Goal: Task Accomplishment & Management: Manage account settings

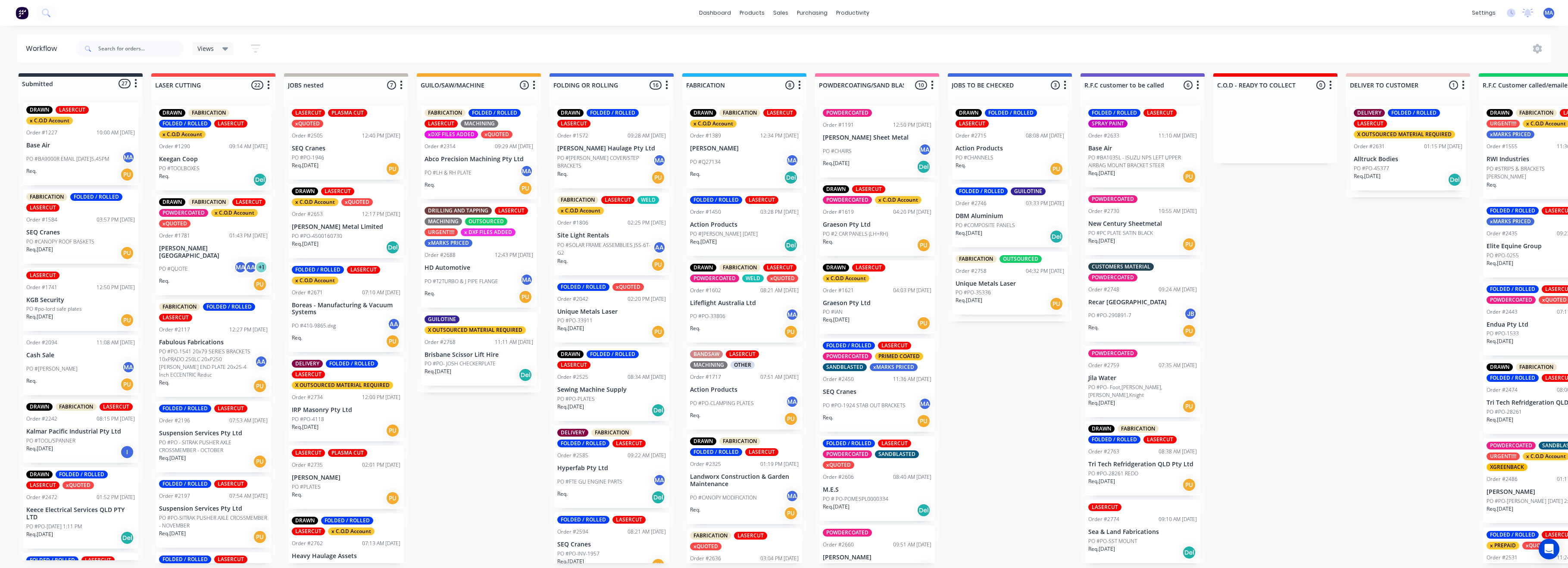
scroll to position [0, 744]
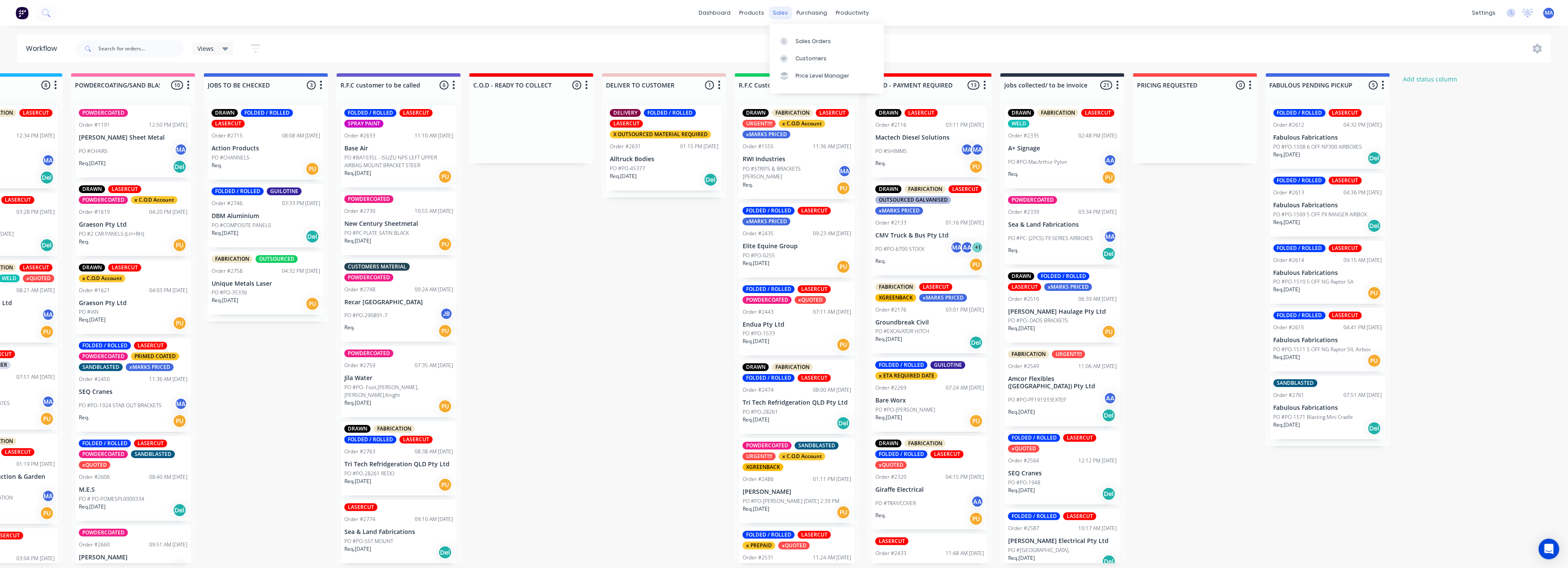
click at [780, 14] on div "sales" at bounding box center [780, 13] width 24 height 13
click at [805, 40] on div "Sales Orders" at bounding box center [813, 41] width 35 height 8
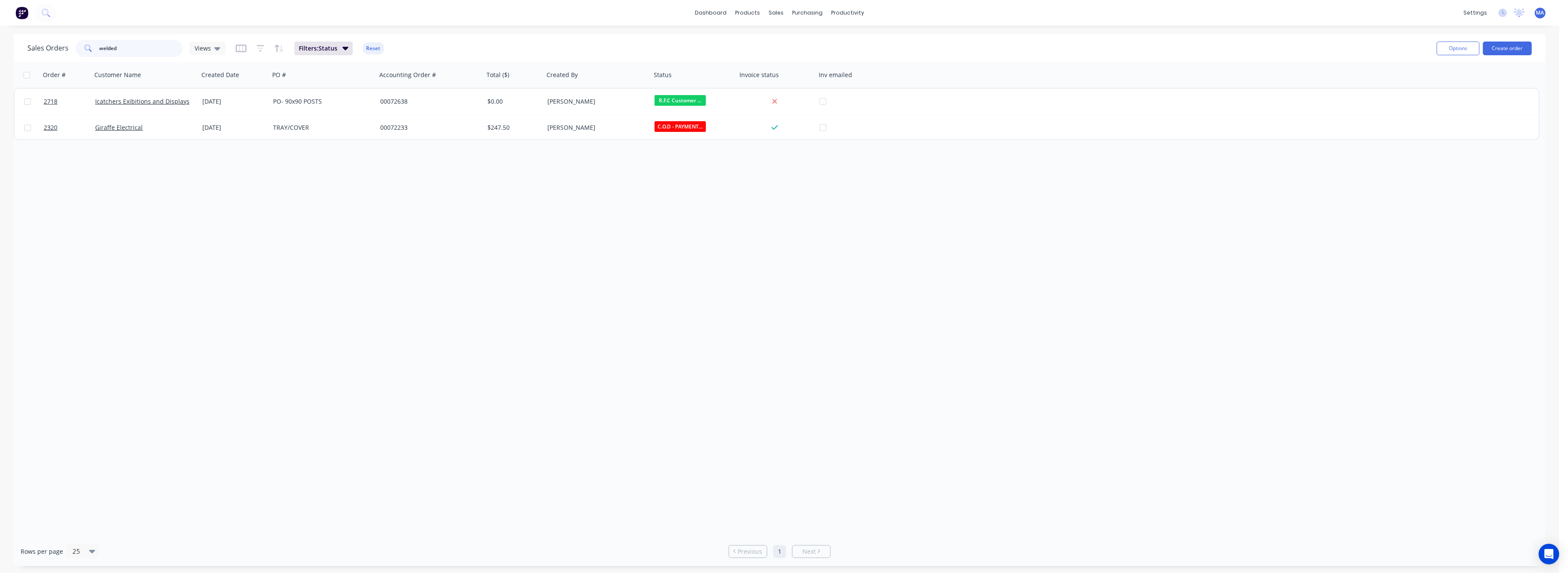
drag, startPoint x: 121, startPoint y: 44, endPoint x: 76, endPoint y: 56, distance: 46.6
click at [76, 56] on div "welded" at bounding box center [129, 48] width 107 height 17
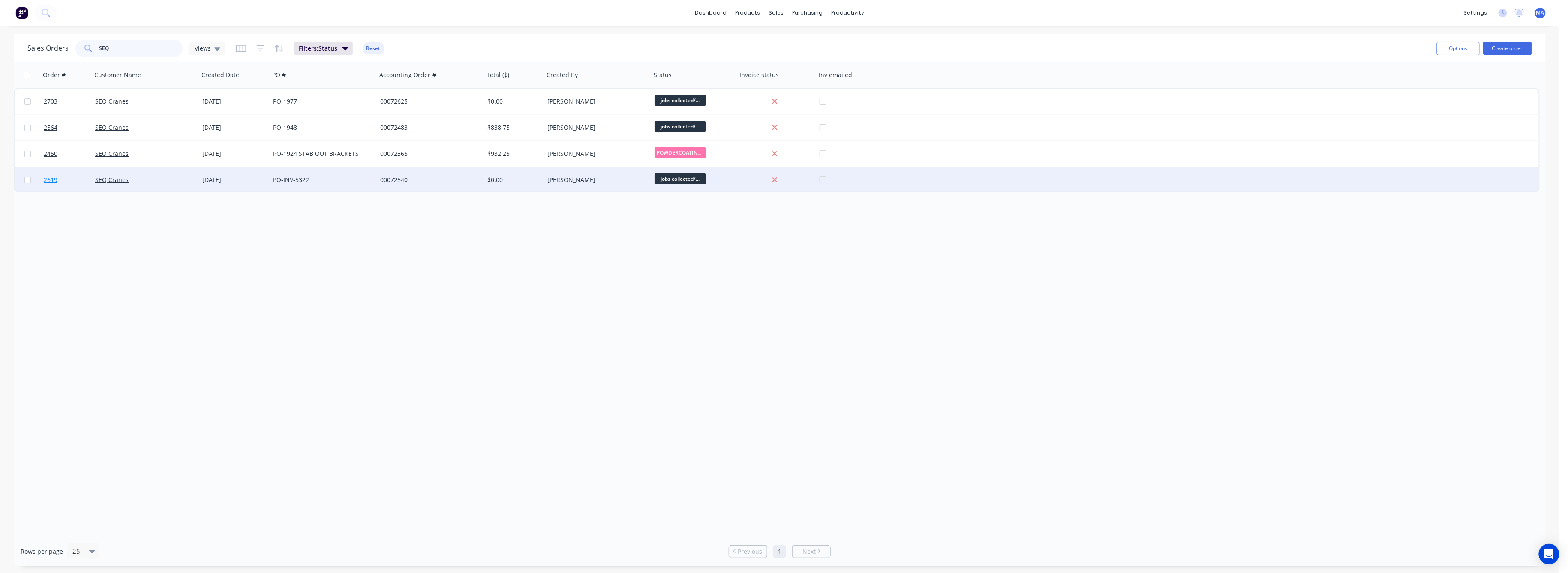
type input "SEQ"
click at [49, 176] on span "2619" at bounding box center [51, 180] width 14 height 9
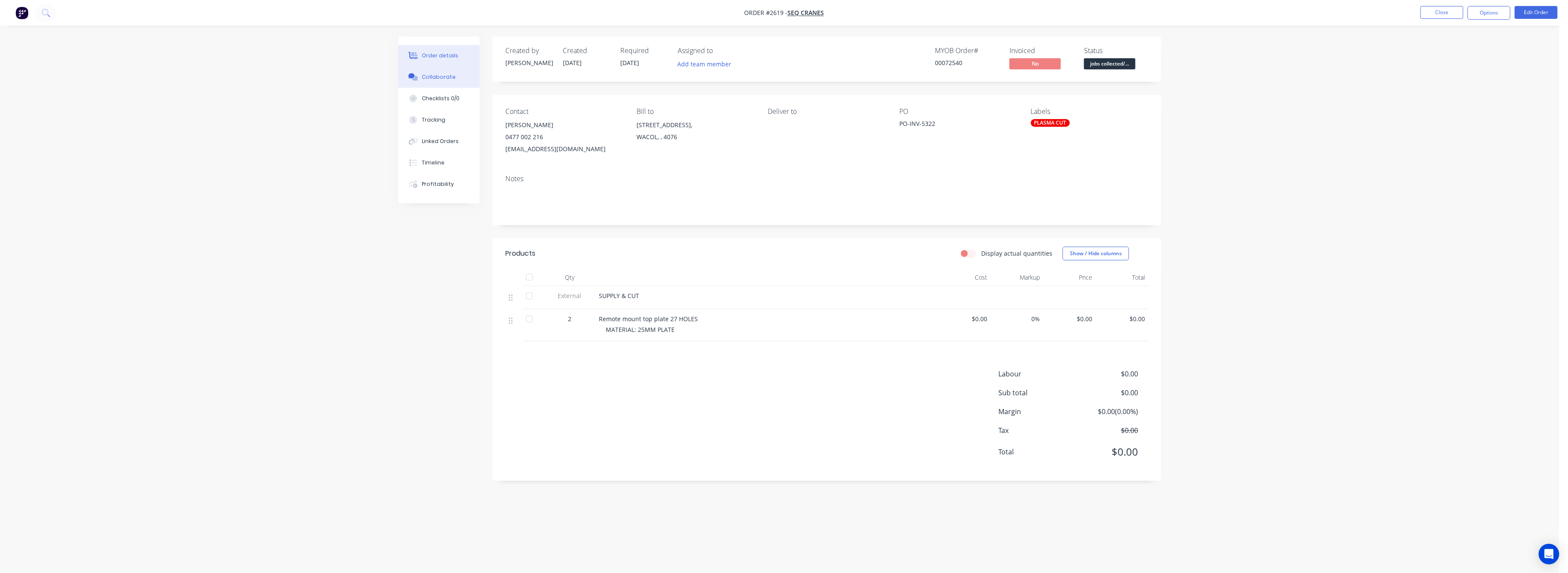
click at [443, 78] on div "Collaborate" at bounding box center [439, 77] width 34 height 8
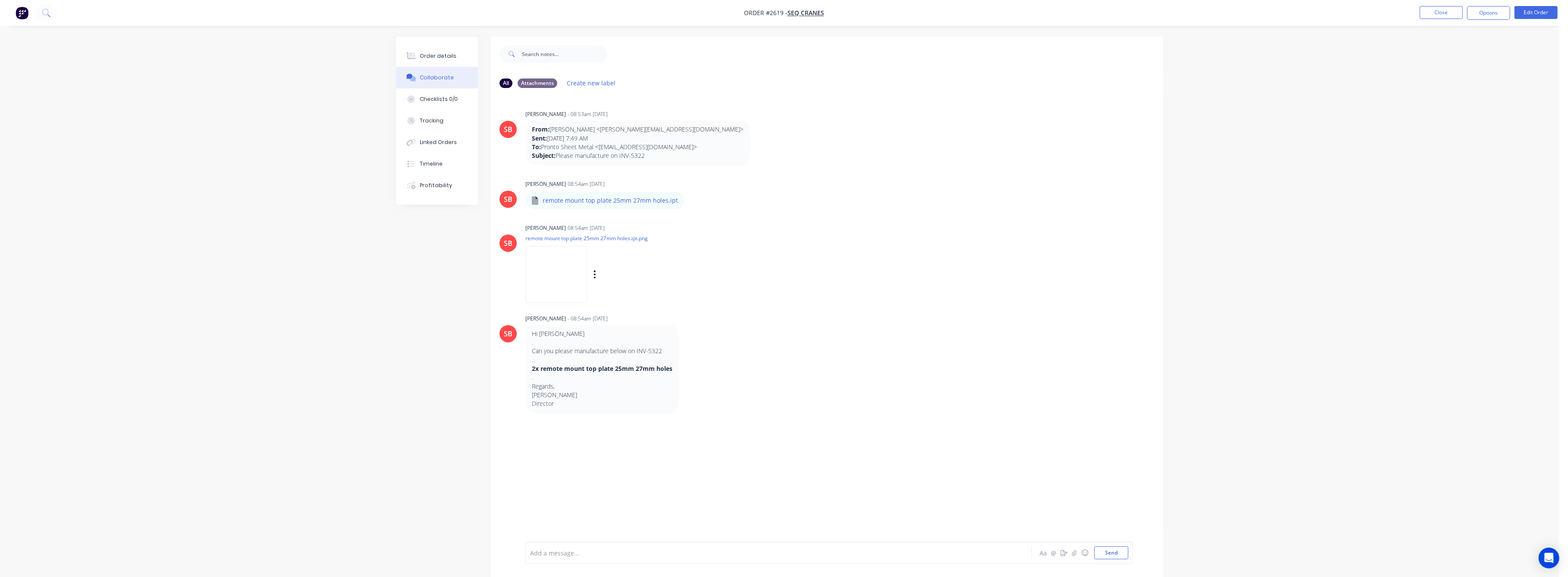
click at [586, 278] on img at bounding box center [556, 274] width 62 height 56
click at [444, 77] on div "Collaborate" at bounding box center [438, 77] width 34 height 8
click at [438, 55] on div "Order details" at bounding box center [439, 56] width 37 height 8
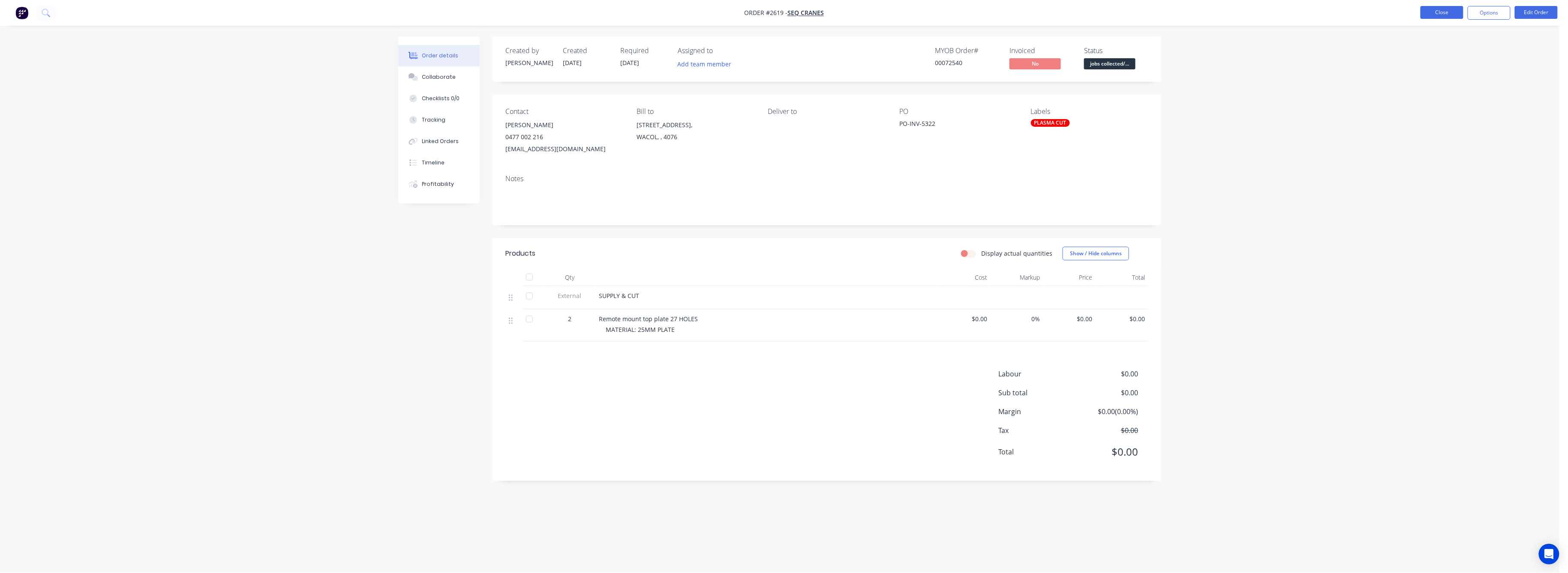
click at [1446, 11] on button "Close" at bounding box center [1442, 12] width 43 height 13
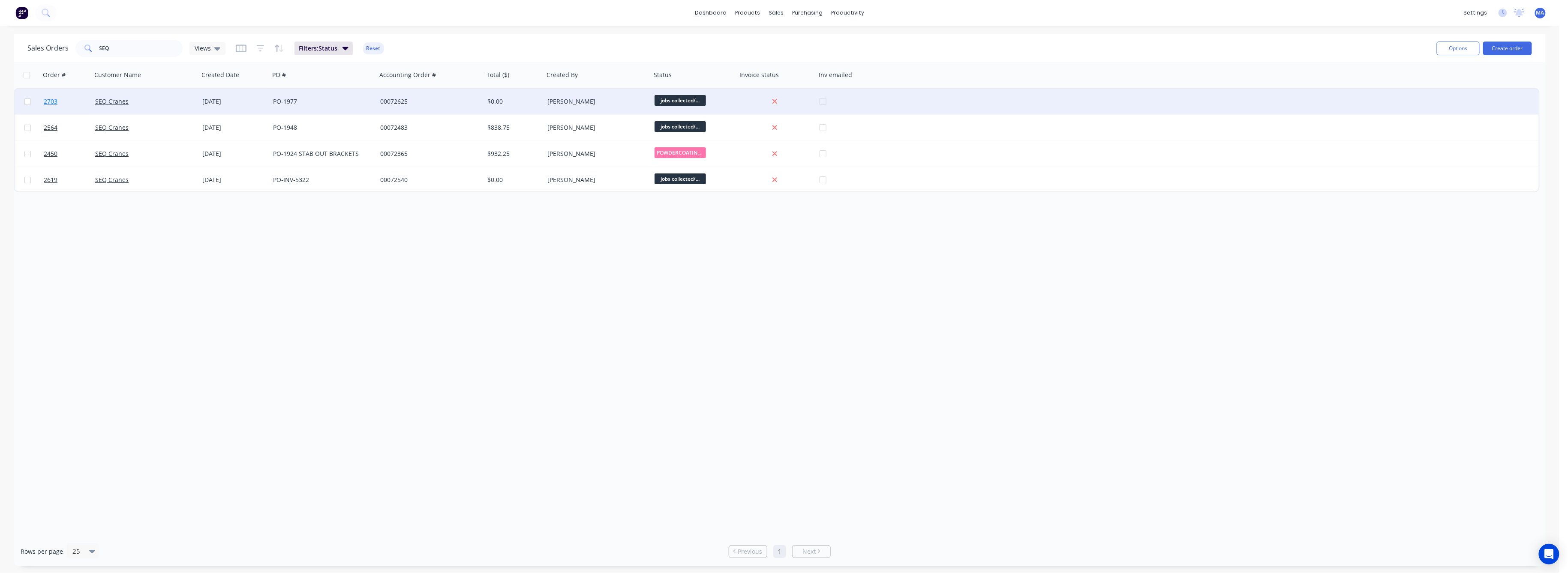
click at [50, 99] on span "2703" at bounding box center [51, 102] width 14 height 9
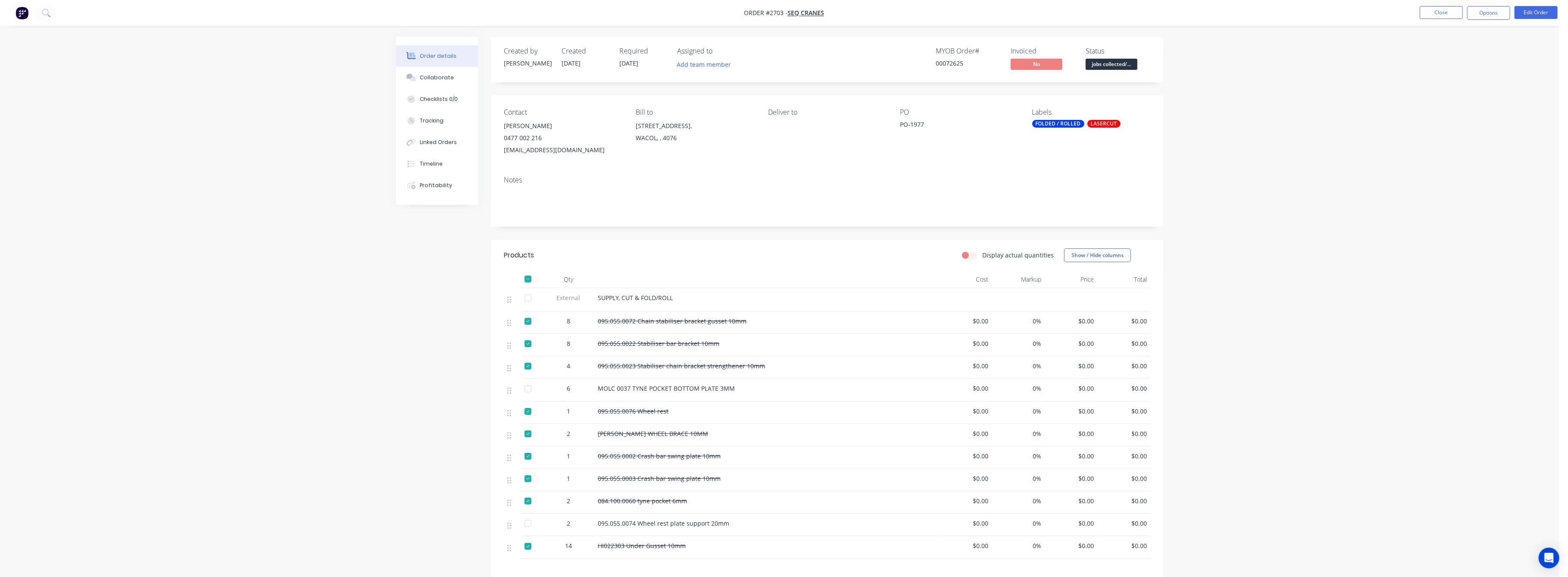
click at [525, 281] on div at bounding box center [528, 279] width 17 height 17
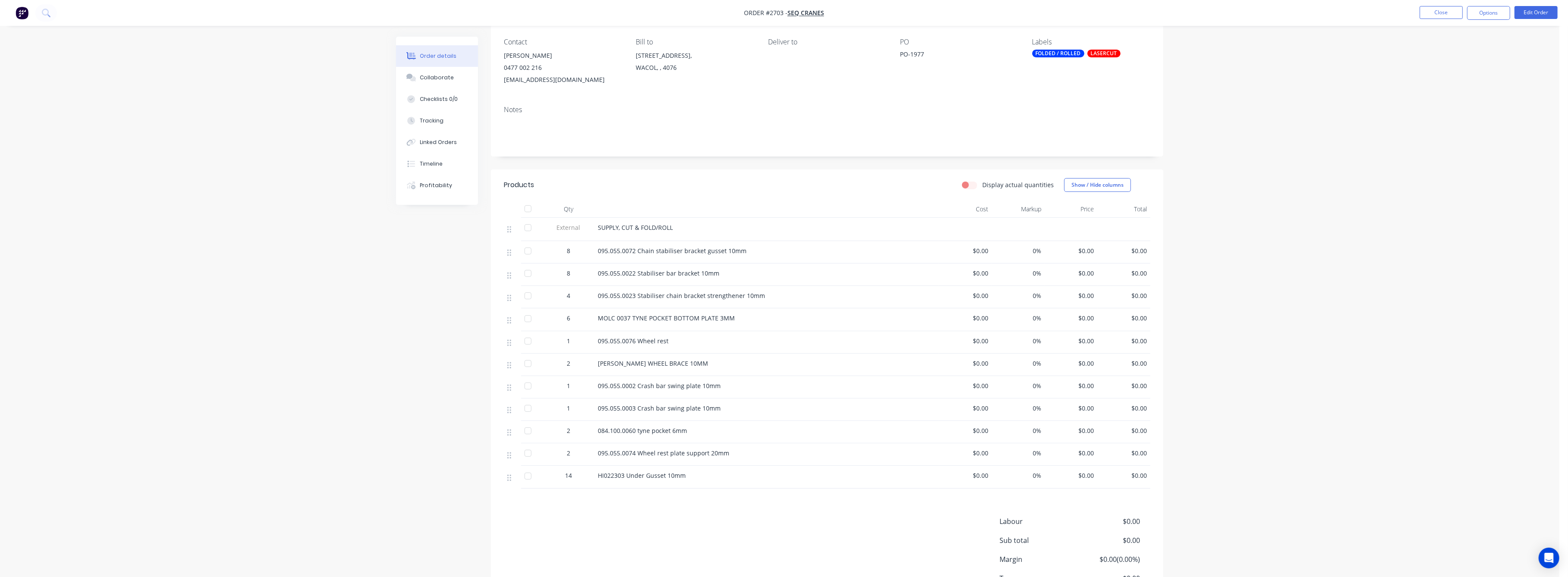
scroll to position [26, 0]
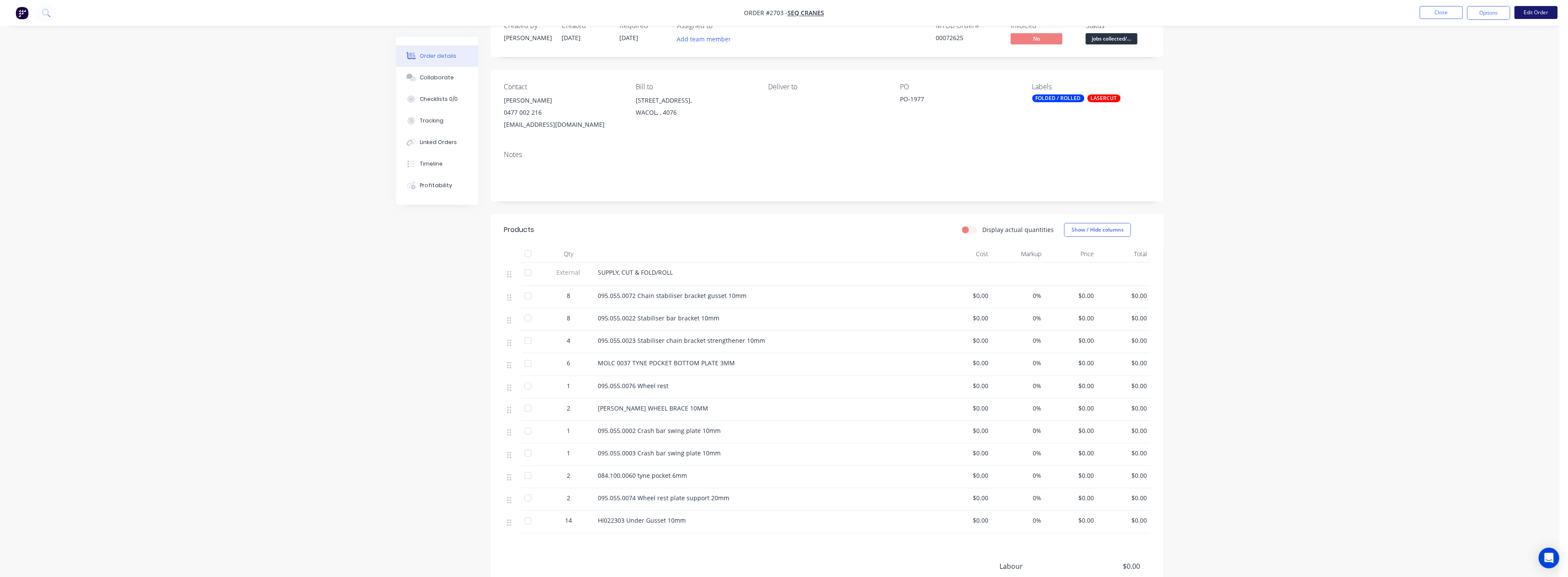
click at [1533, 12] on button "Edit Order" at bounding box center [1536, 12] width 43 height 13
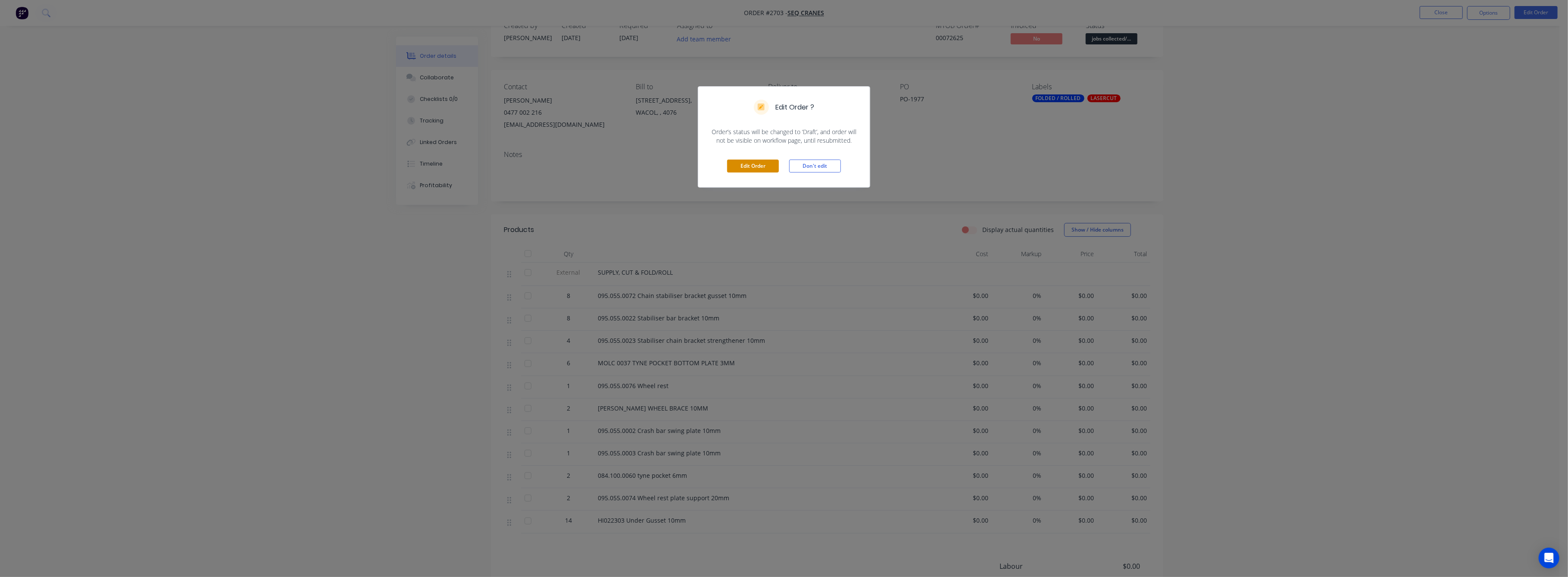
click at [757, 166] on button "Edit Order" at bounding box center [753, 166] width 52 height 13
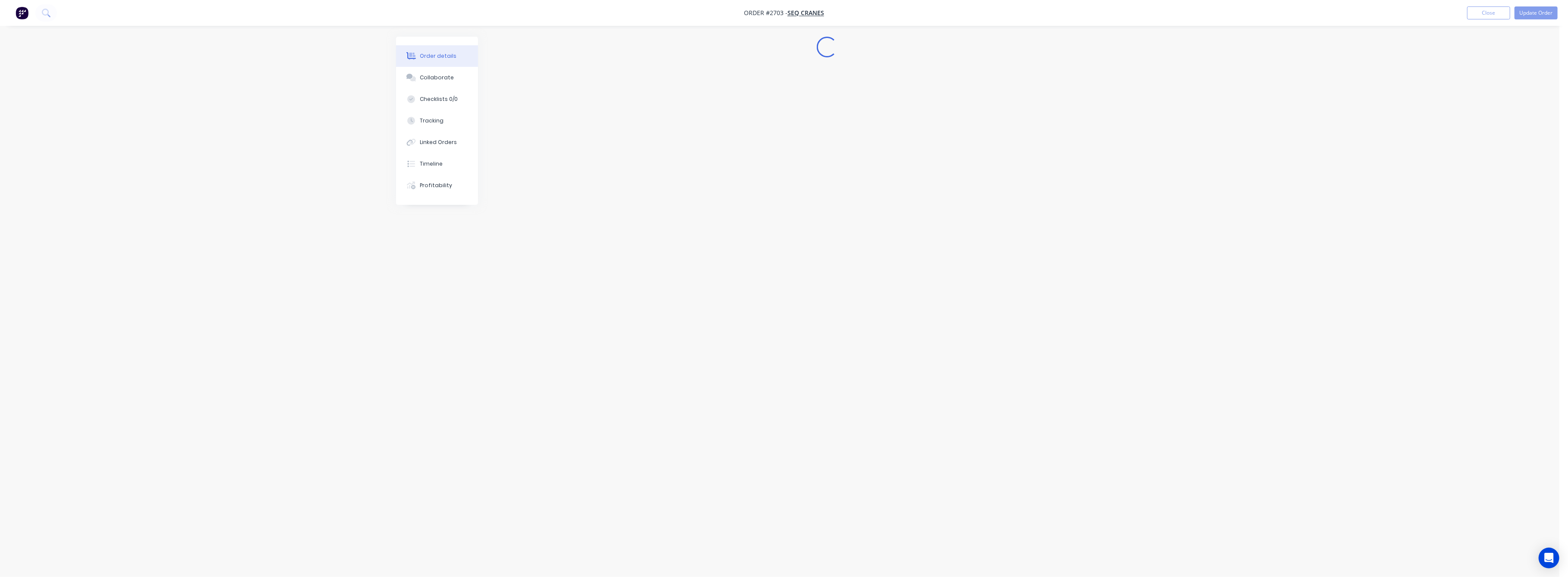
scroll to position [0, 0]
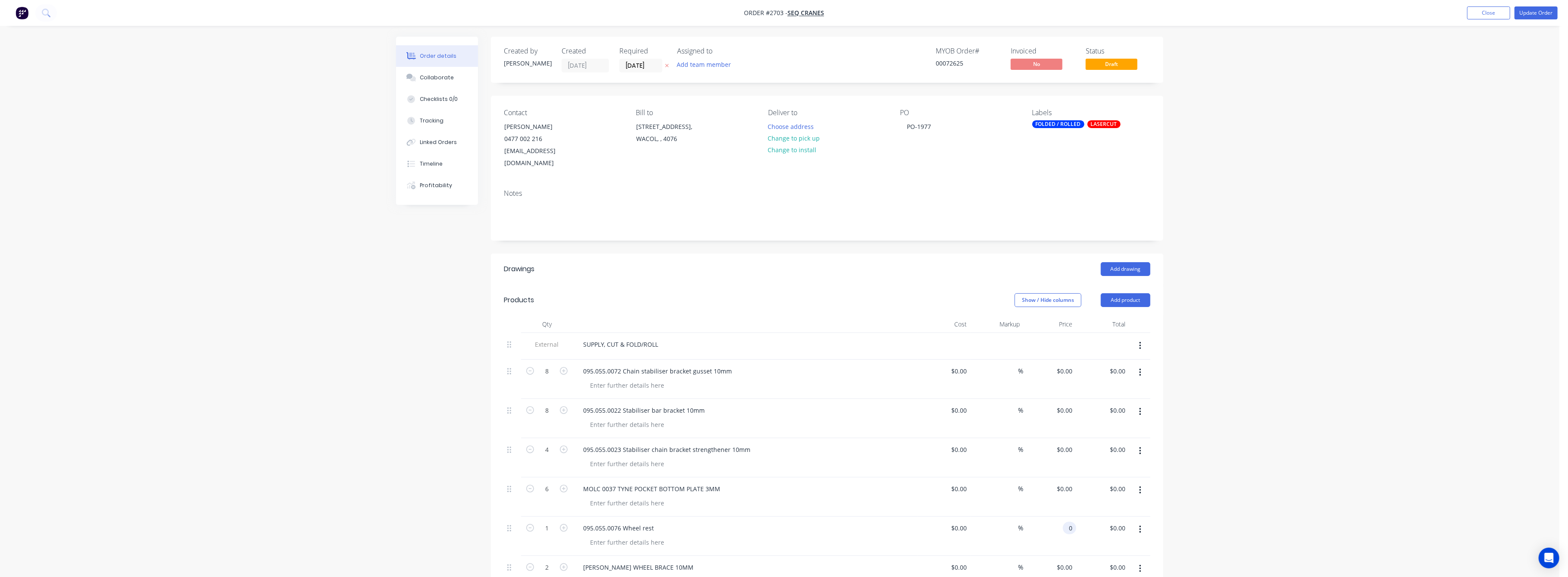
click at [1074, 522] on input "0" at bounding box center [1071, 528] width 10 height 12
type input "$125.00"
drag, startPoint x: 1272, startPoint y: 477, endPoint x: 1225, endPoint y: 474, distance: 47.1
click at [1263, 462] on div "Order details Collaborate Checklists 0/0 Tracking Linked Orders Timeline Profit…" at bounding box center [780, 519] width 1559 height 1039
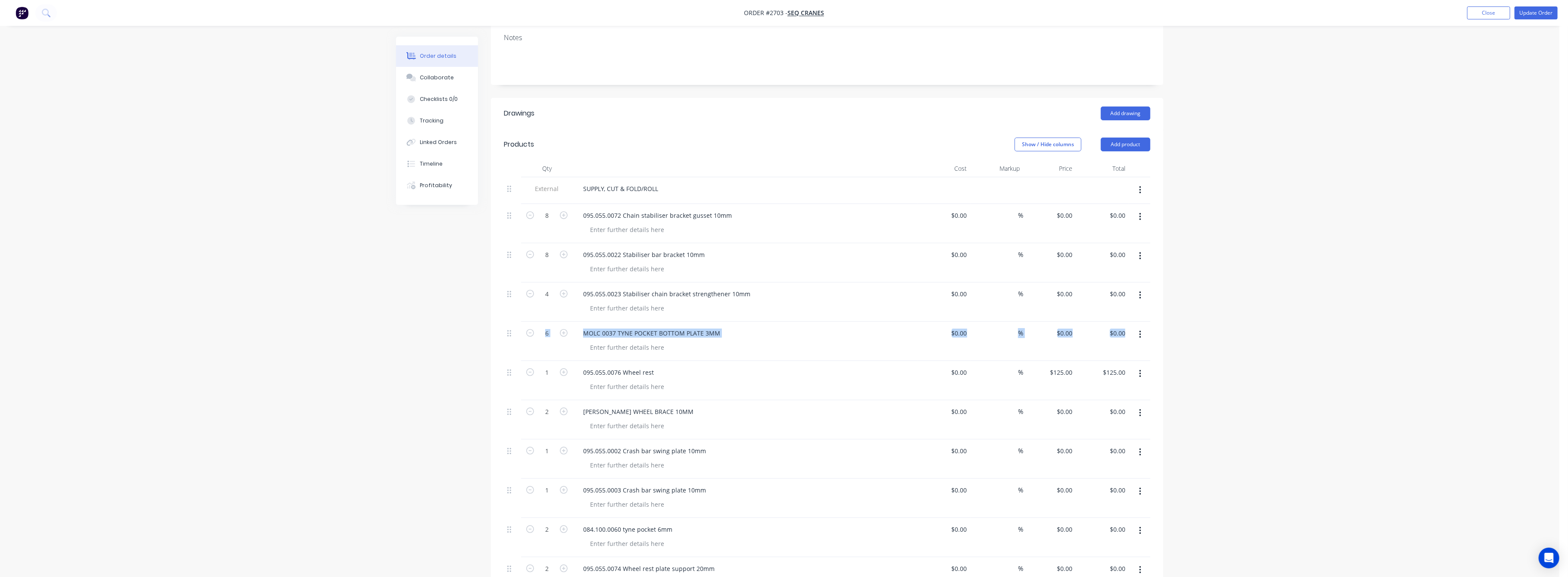
scroll to position [115, 0]
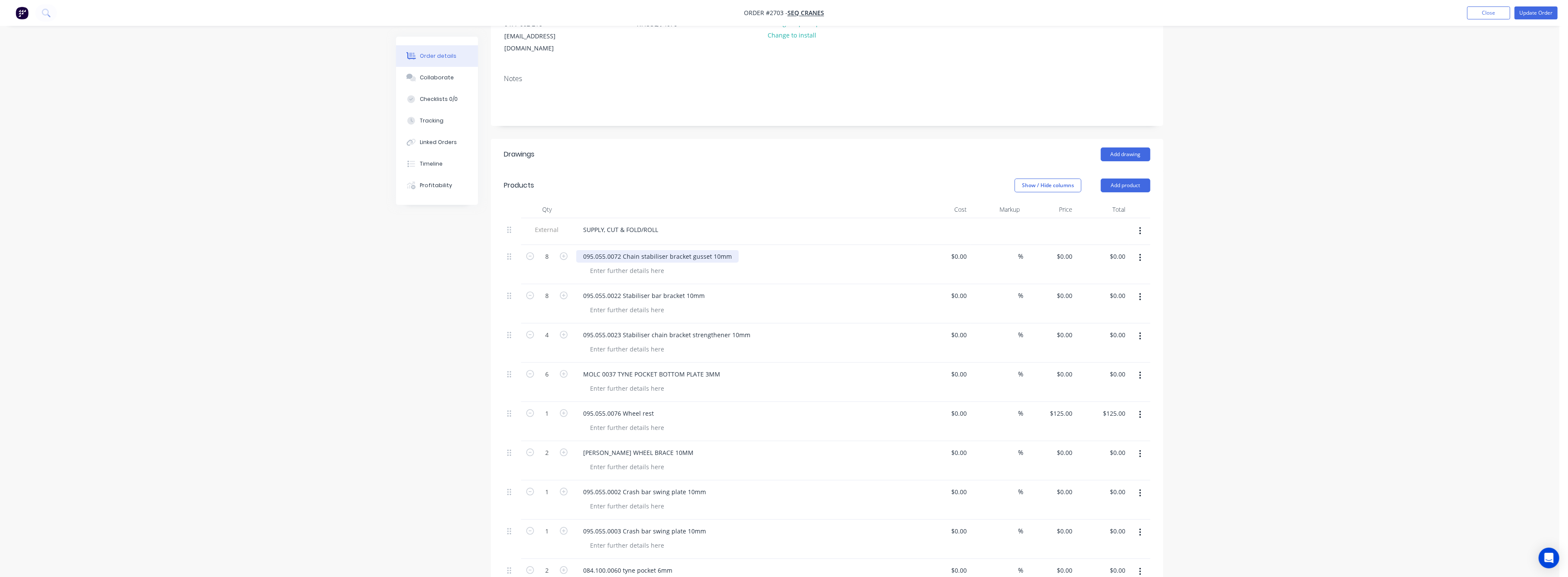
click at [682, 250] on div "095.055.0072 Chain stabiliser bracket gusset 10mm" at bounding box center [657, 256] width 162 height 12
click at [1073, 250] on input "0" at bounding box center [1071, 256] width 10 height 12
type input "$0.00"
click at [1073, 486] on input "0" at bounding box center [1071, 492] width 10 height 12
type input "$24.00"
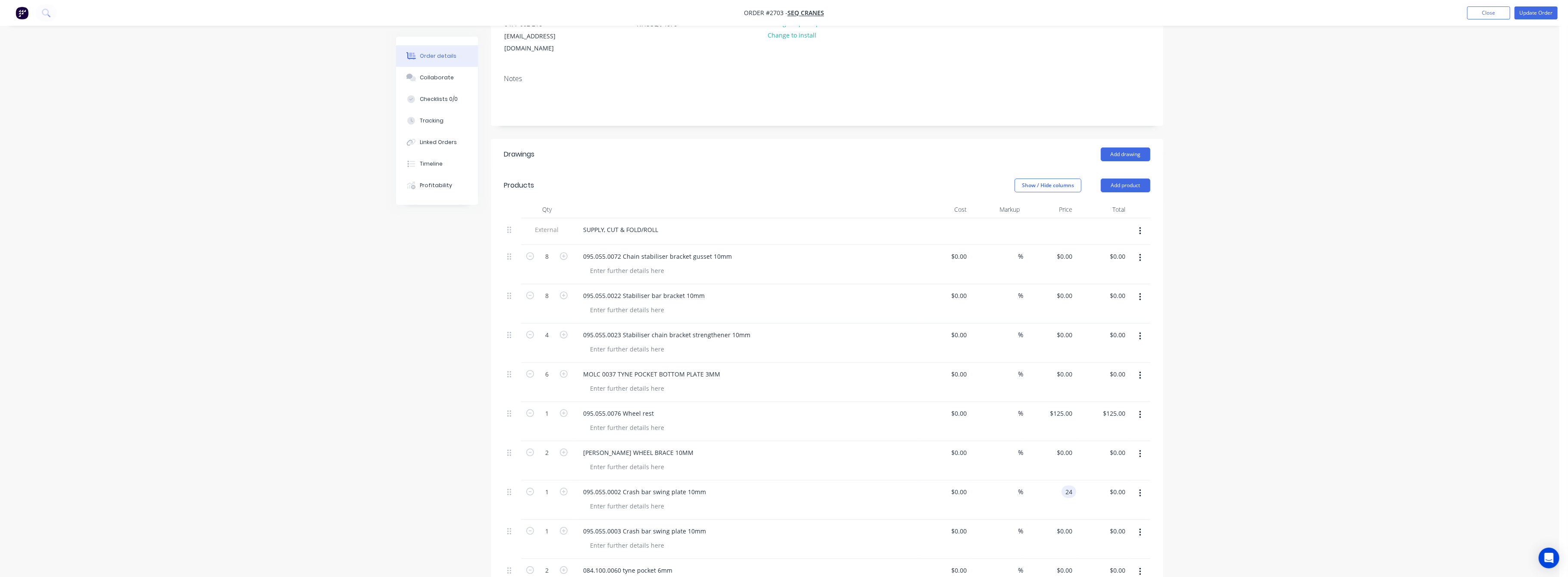
type input "$24.00"
drag, startPoint x: 1372, startPoint y: 456, endPoint x: 1294, endPoint y: 436, distance: 80.5
click at [1367, 450] on div "Order details Collaborate Checklists 0/0 Tracking Linked Orders Timeline Profit…" at bounding box center [780, 405] width 1559 height 1039
click at [1056, 520] on div "0 0" at bounding box center [1050, 540] width 53 height 39
type input "$24.00"
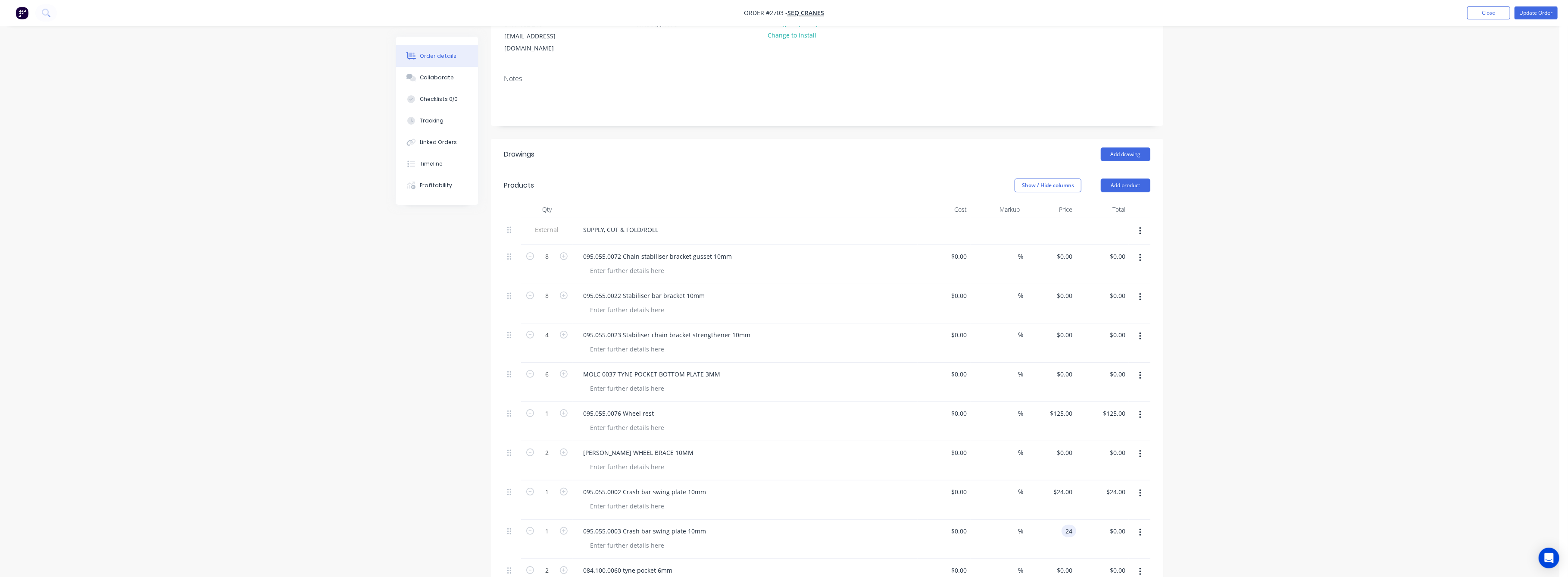
type input "$24.00"
click at [1323, 478] on div "Order details Collaborate Checklists 0/0 Tracking Linked Orders Timeline Profit…" at bounding box center [780, 405] width 1559 height 1039
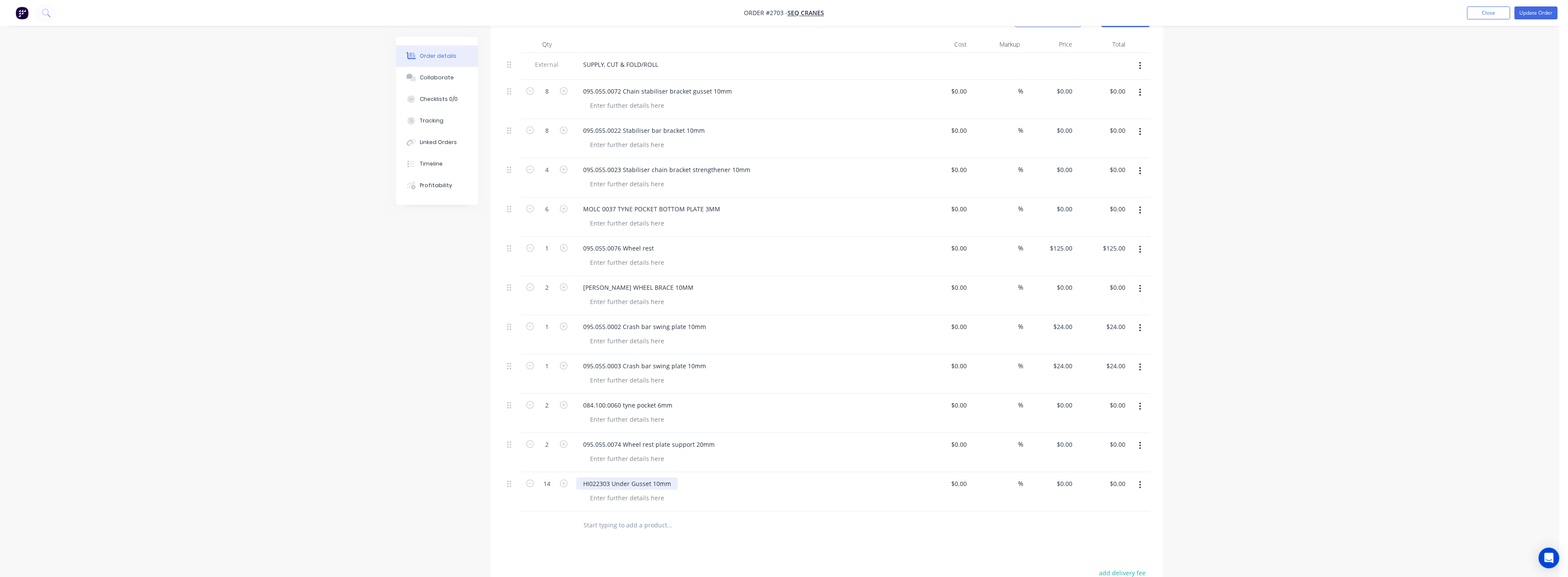
scroll to position [345, 0]
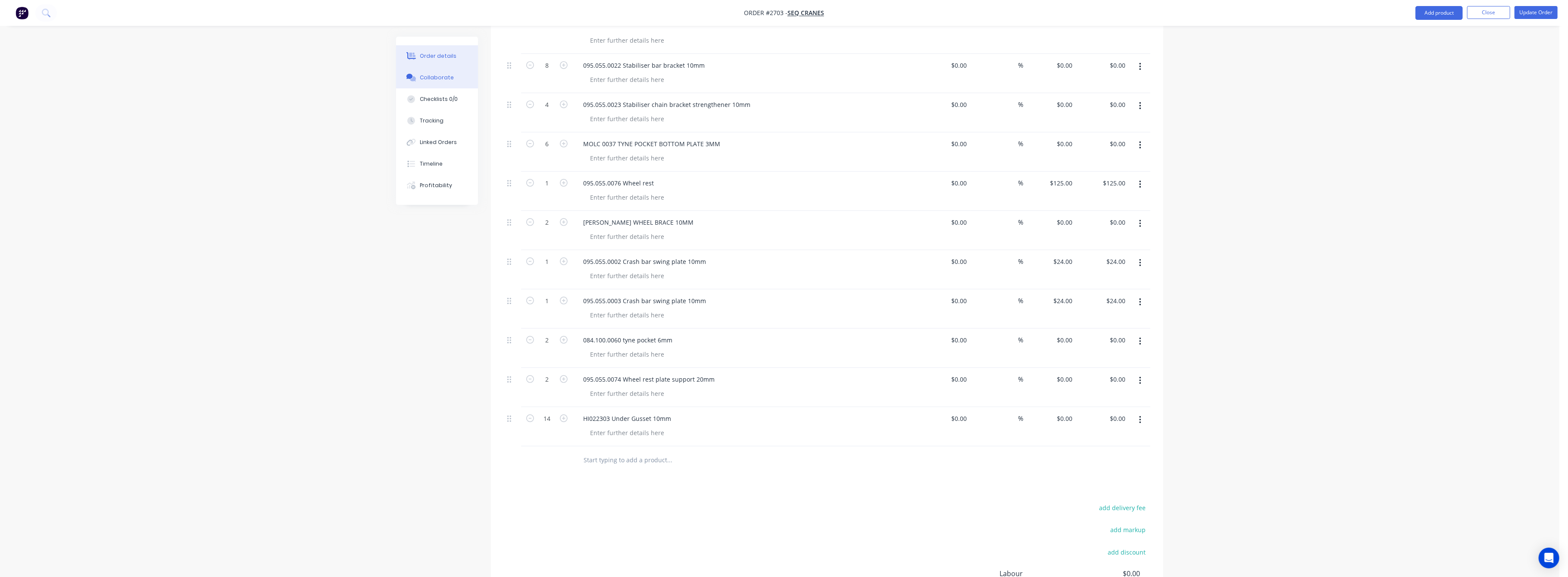
click at [444, 80] on div "Collaborate" at bounding box center [438, 77] width 34 height 8
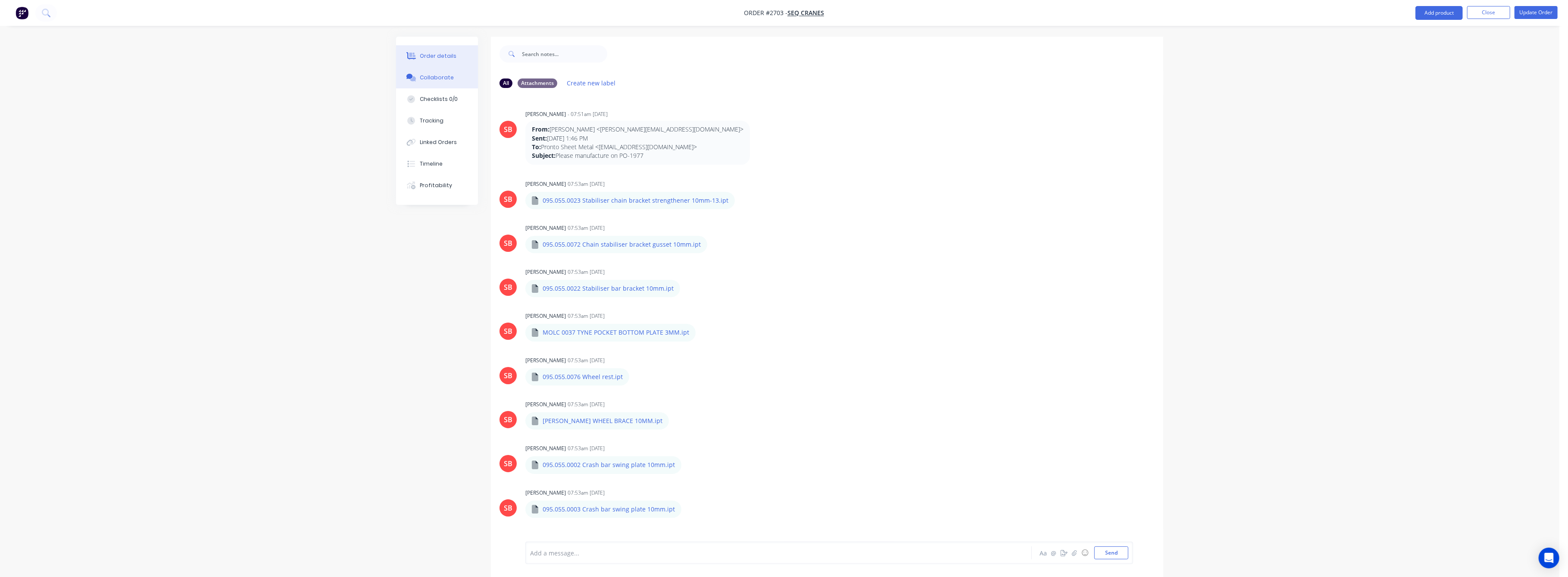
click at [438, 53] on div "Order details" at bounding box center [439, 56] width 37 height 8
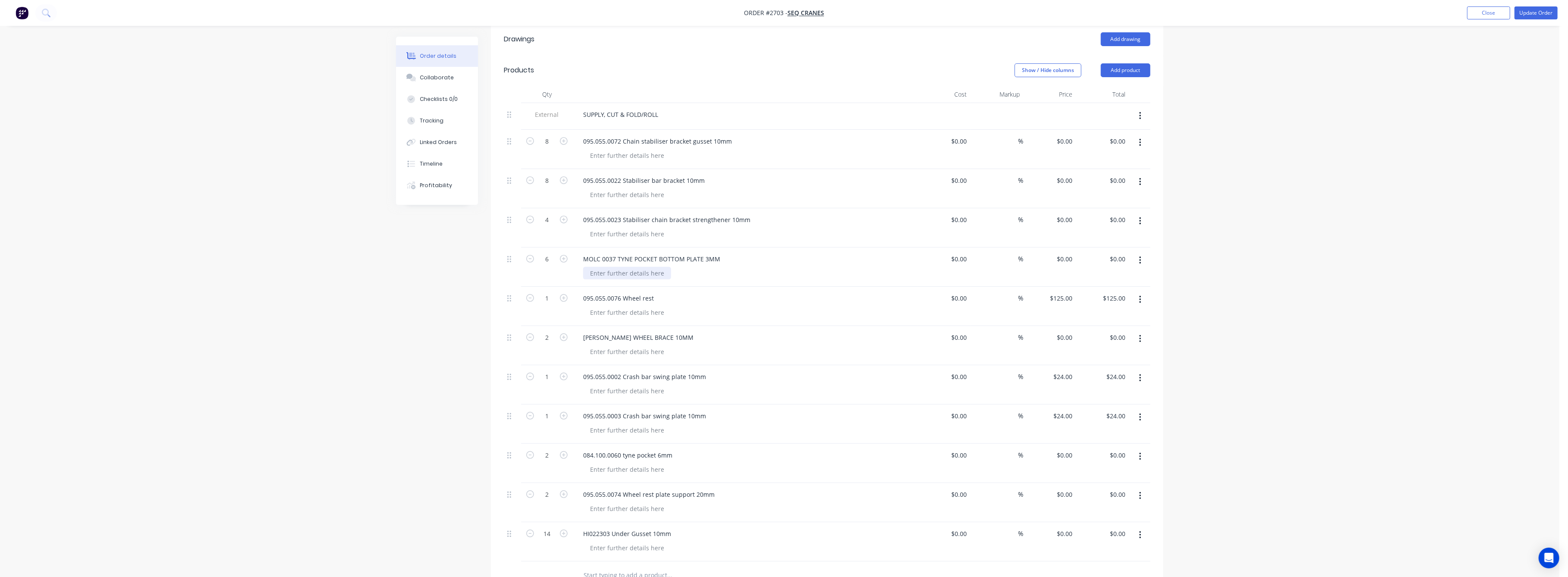
scroll to position [173, 0]
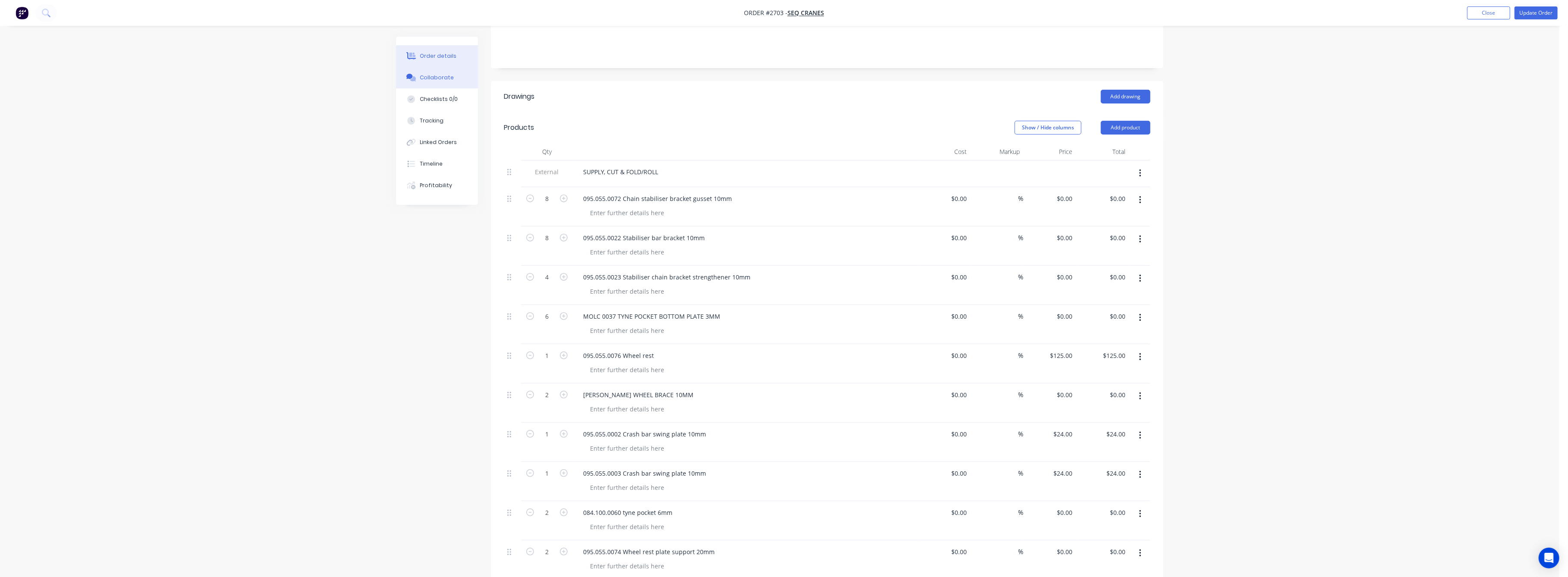
click at [433, 74] on div "Collaborate" at bounding box center [438, 77] width 34 height 8
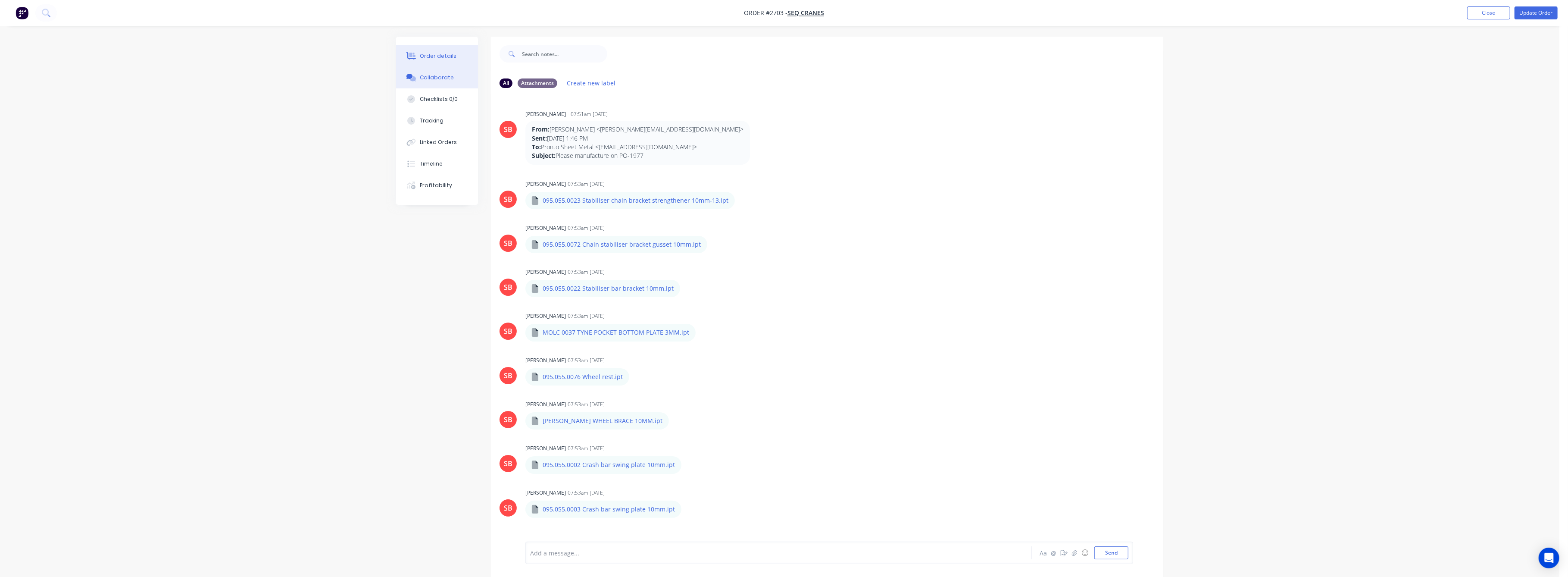
click at [436, 50] on button "Order details" at bounding box center [437, 56] width 82 height 21
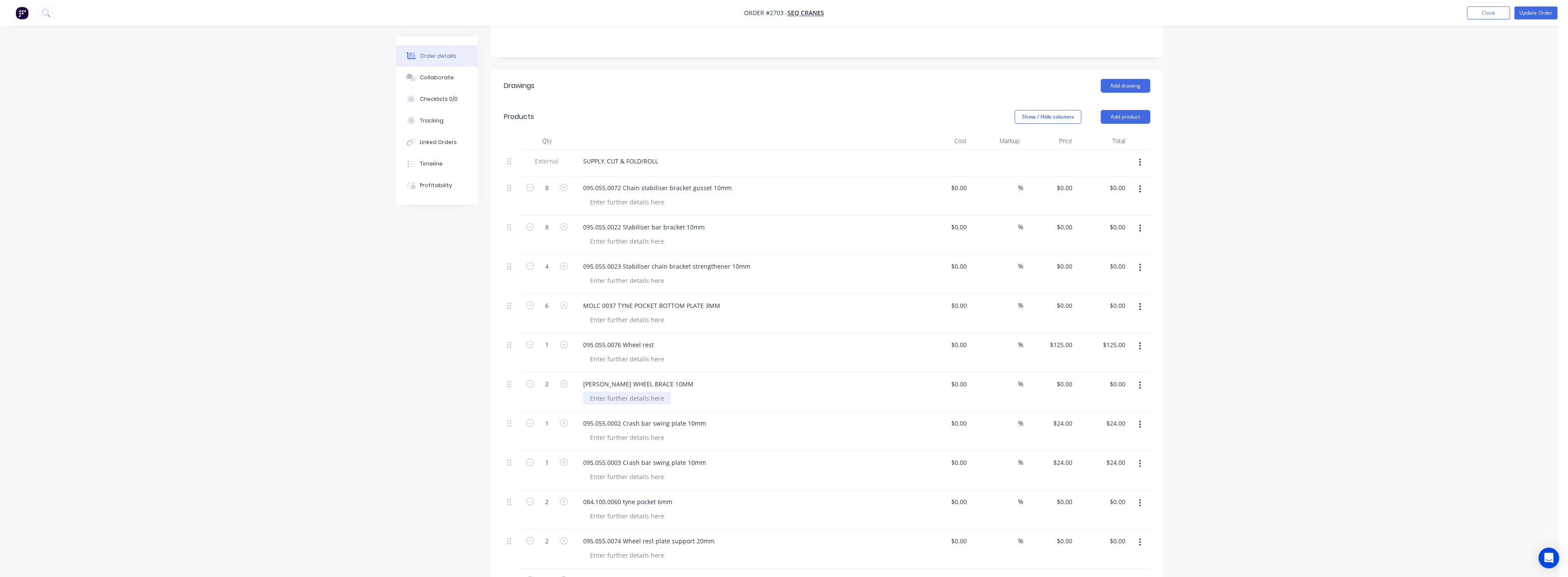
scroll to position [173, 0]
type input "$20.00"
type input "$80.00"
click at [1280, 311] on div "Order details Collaborate Checklists 0/0 Tracking Linked Orders Timeline Profit…" at bounding box center [780, 347] width 1559 height 1039
type input "$35.00"
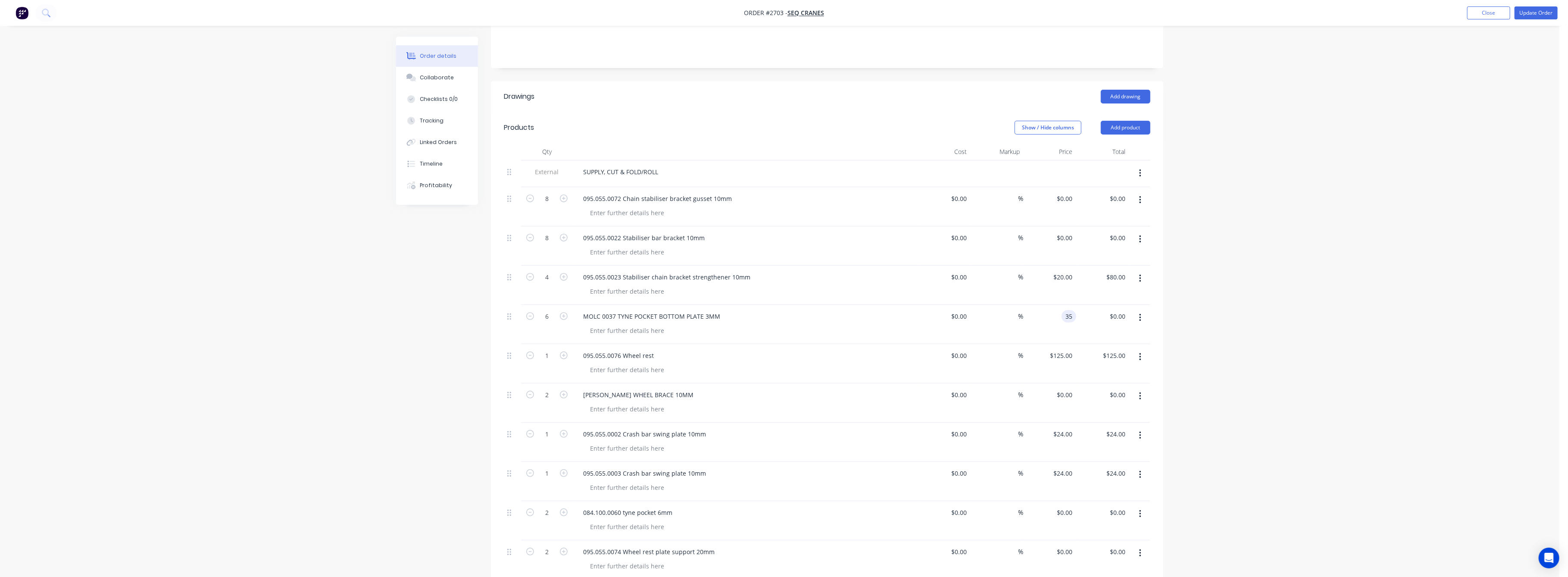
type input "$210.00"
drag, startPoint x: 1228, startPoint y: 323, endPoint x: 1231, endPoint y: 348, distance: 25.2
click at [1229, 323] on div "Order details Collaborate Checklists 0/0 Tracking Linked Orders Timeline Profit…" at bounding box center [780, 347] width 1559 height 1039
click at [1067, 232] on input "0" at bounding box center [1071, 238] width 10 height 12
type input "$10.00"
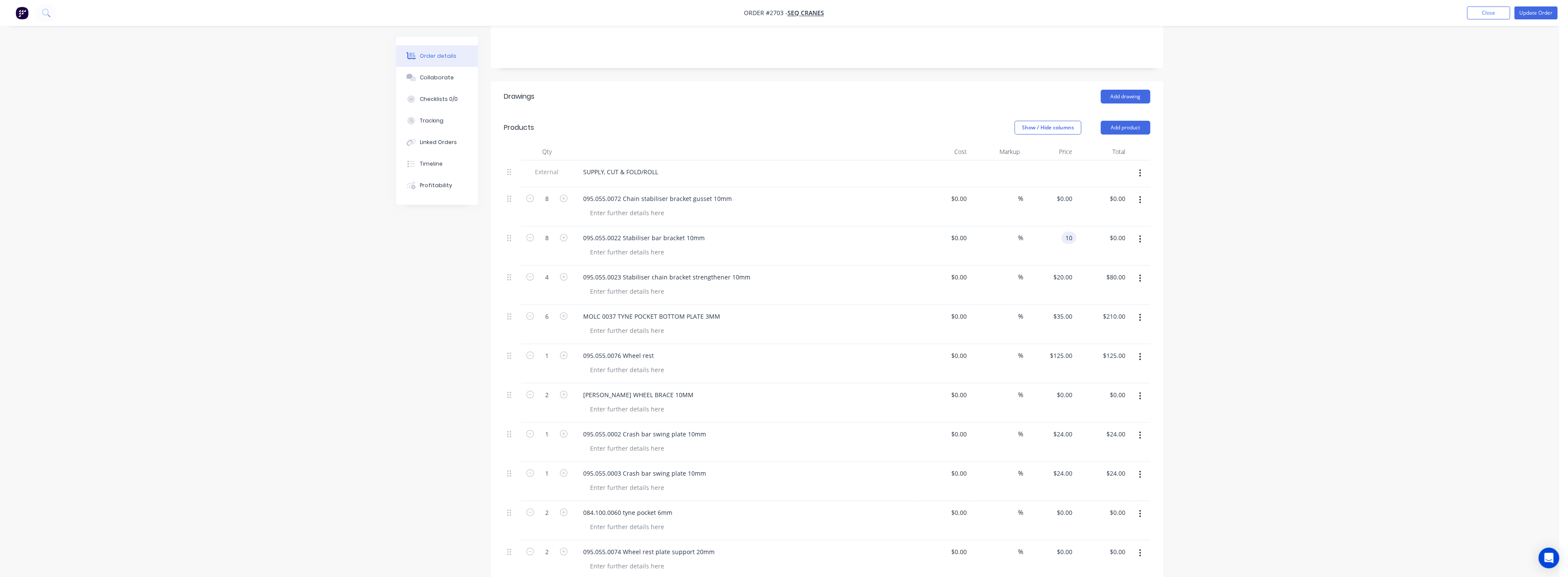
type input "$80.00"
drag, startPoint x: 1249, startPoint y: 310, endPoint x: 1249, endPoint y: 303, distance: 7.0
click at [1249, 303] on div "Order details Collaborate Checklists 0/0 Tracking Linked Orders Timeline Profit…" at bounding box center [780, 347] width 1559 height 1039
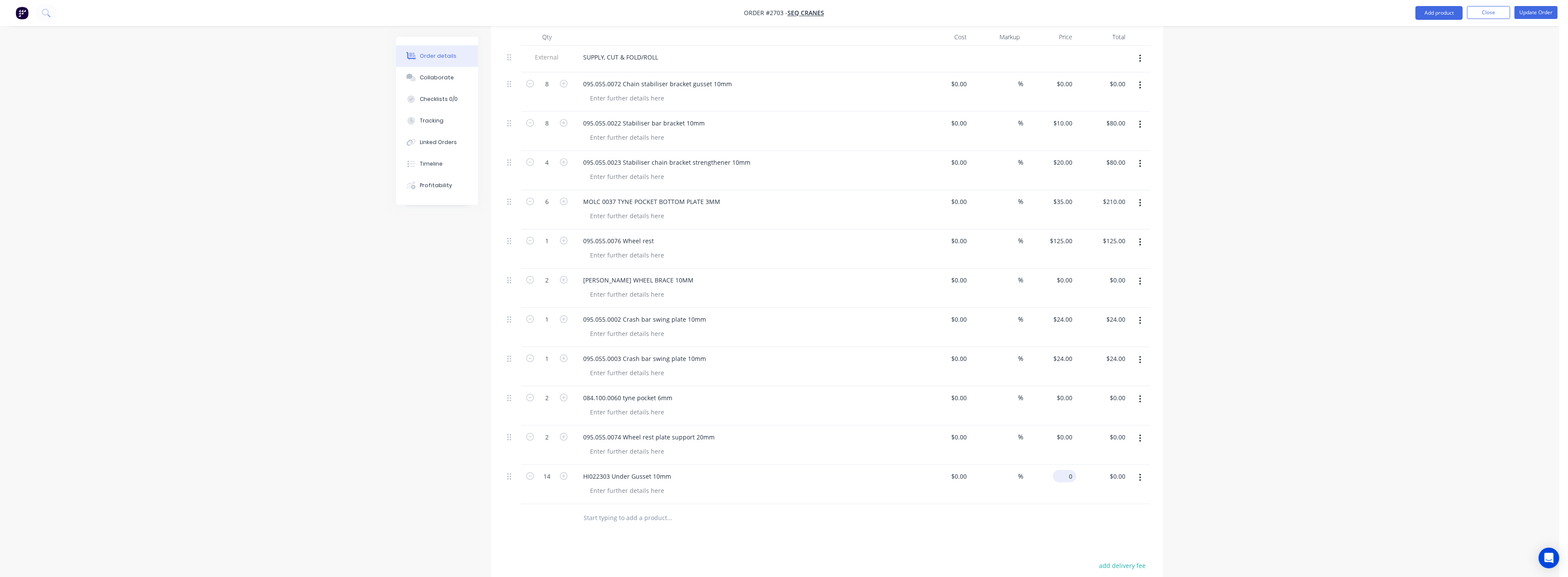
click at [1066, 470] on input "0" at bounding box center [1066, 477] width 20 height 12
type input "$5.00"
type input "$70.00"
drag, startPoint x: 1226, startPoint y: 521, endPoint x: 1219, endPoint y: 504, distance: 18.4
click at [1220, 507] on div "Order details Collaborate Checklists 0/0 Tracking Linked Orders Timeline Profit…" at bounding box center [780, 232] width 1559 height 1039
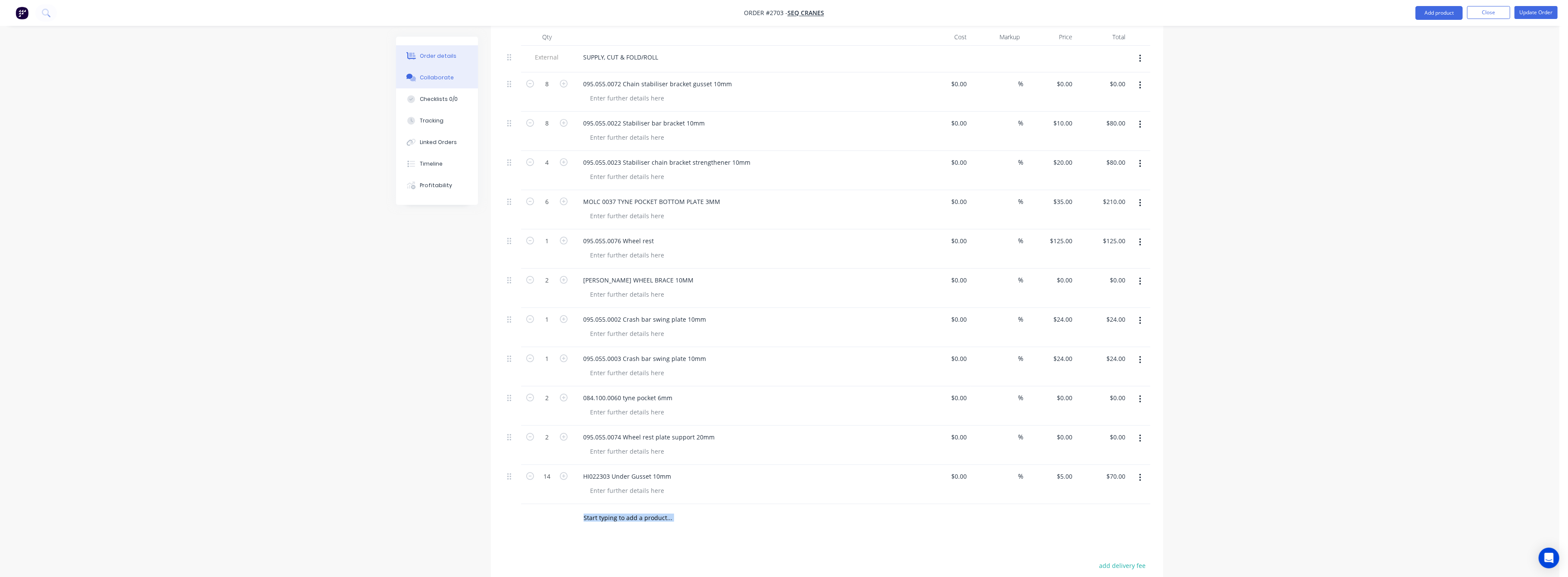
click at [433, 84] on button "Collaborate" at bounding box center [437, 77] width 82 height 21
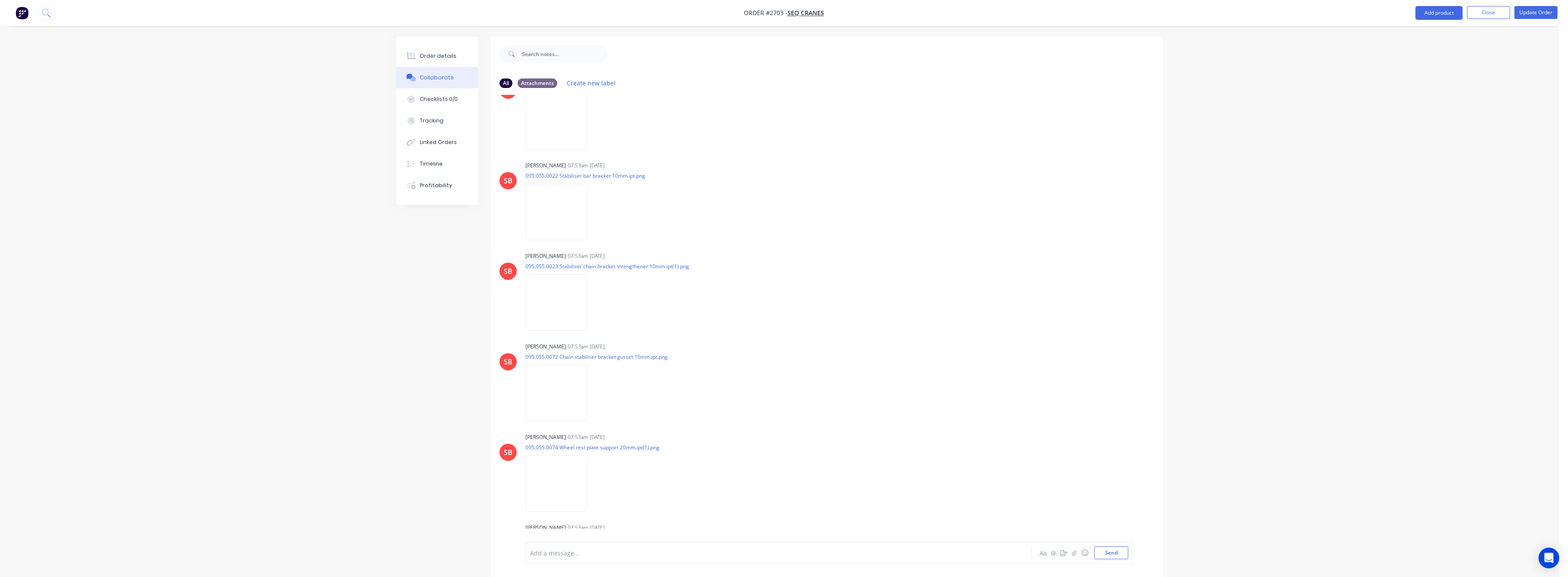
scroll to position [747, 0]
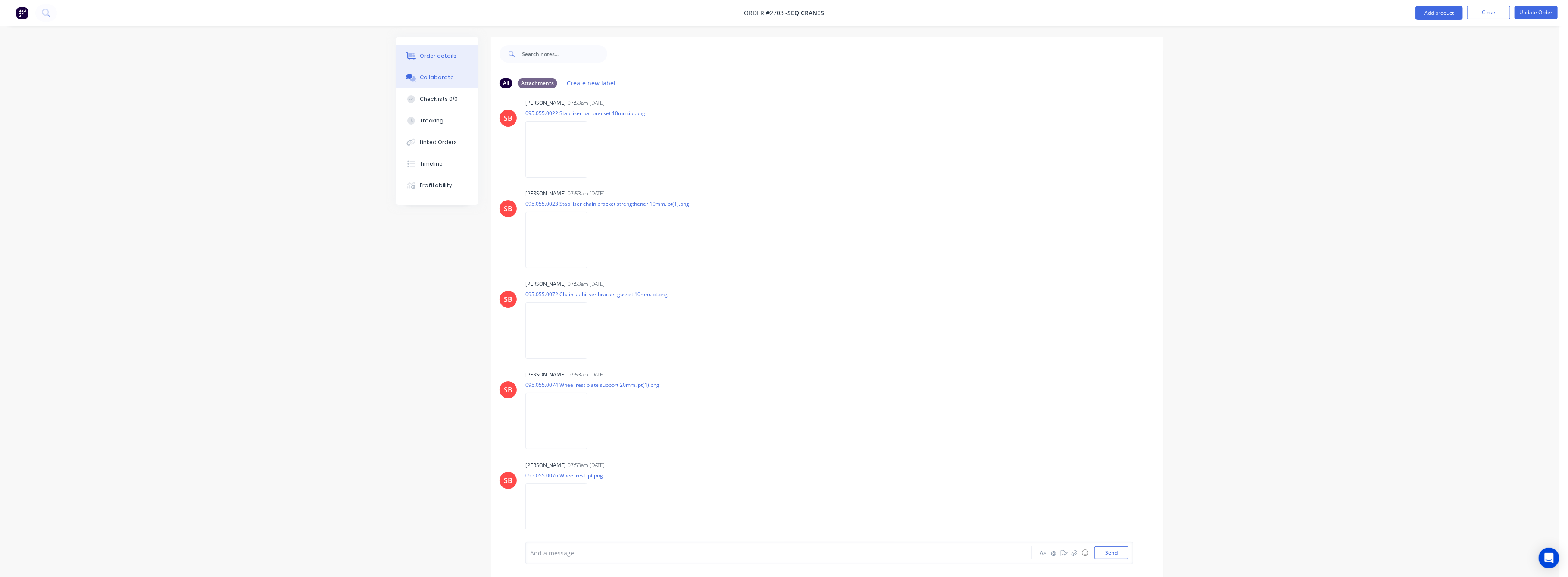
click at [431, 56] on div "Order details" at bounding box center [439, 56] width 37 height 8
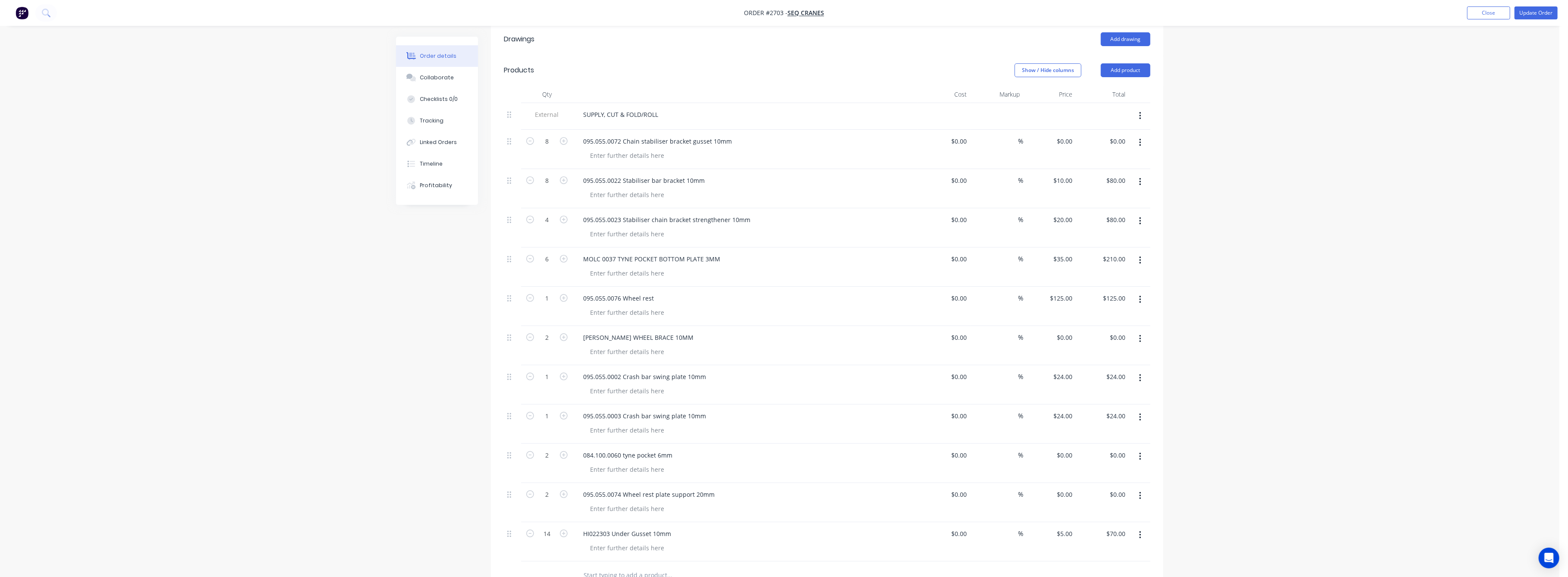
scroll to position [402, 0]
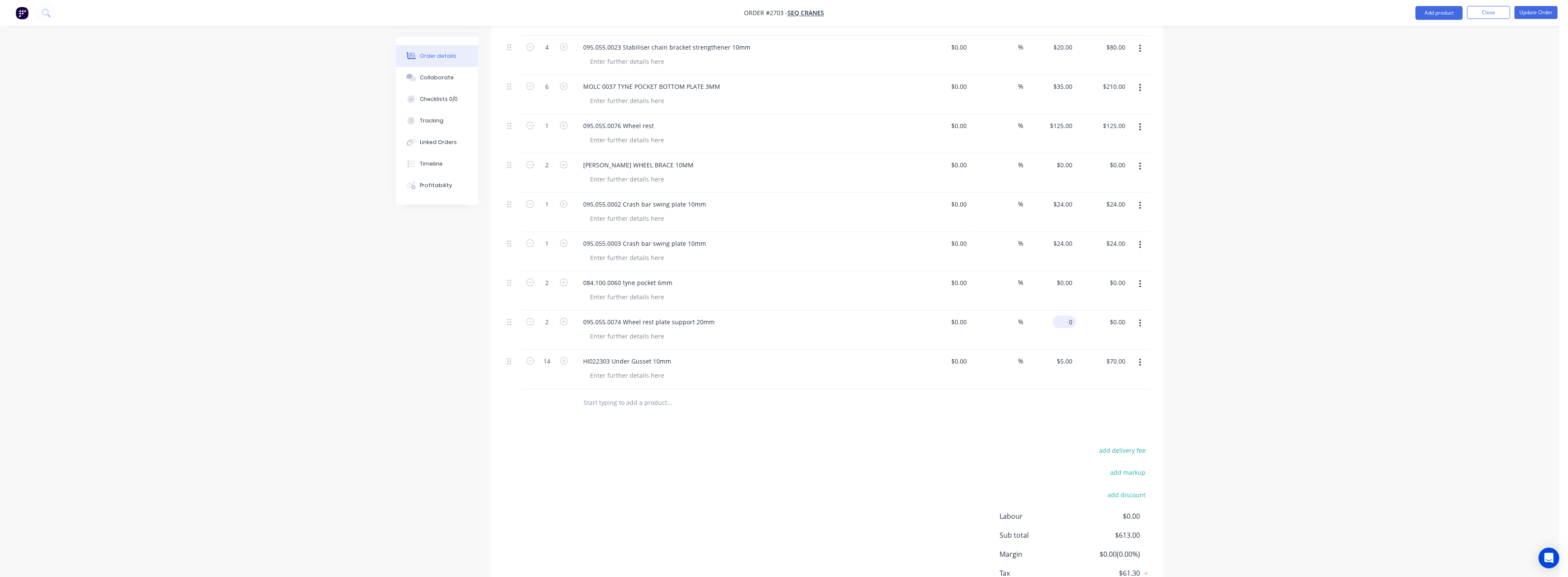
click at [1070, 315] on input "0" at bounding box center [1066, 322] width 20 height 12
type input "$75.00"
type input "$150.00"
click at [1215, 320] on div "Order details Collaborate Checklists 0/0 Tracking Linked Orders Timeline Profit…" at bounding box center [780, 117] width 1559 height 1039
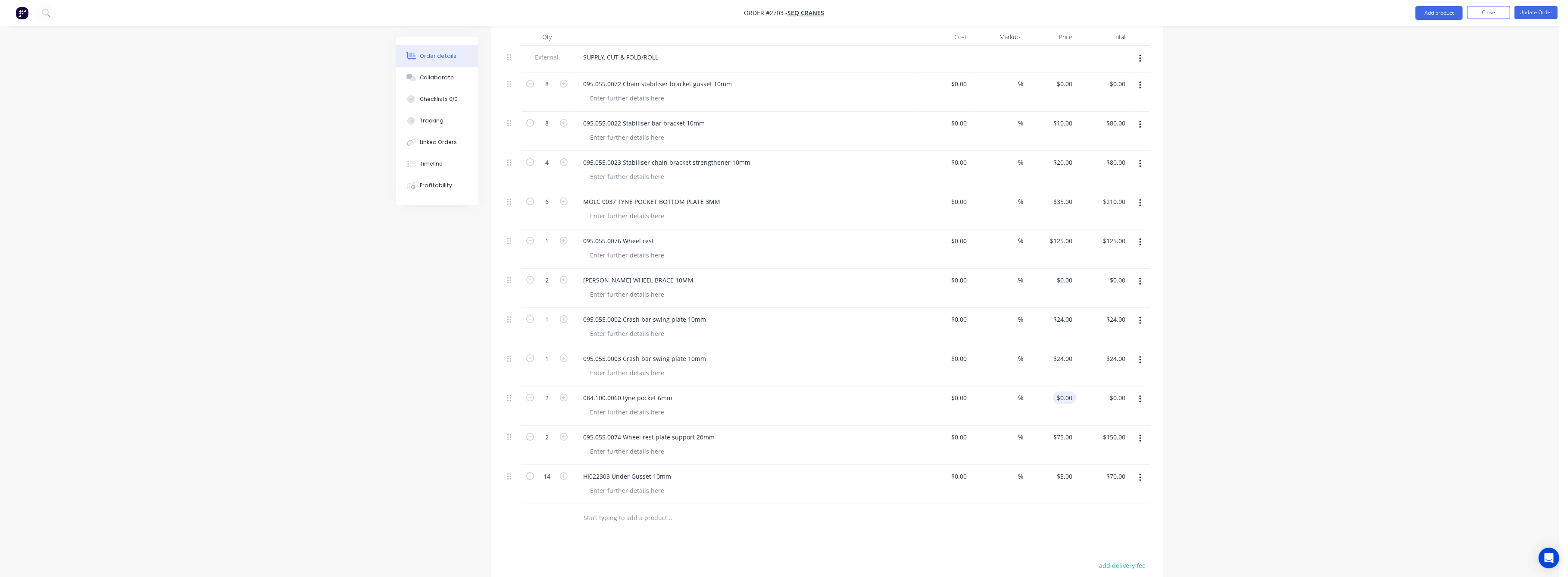
drag, startPoint x: 1080, startPoint y: 385, endPoint x: 1069, endPoint y: 385, distance: 11.0
click at [1070, 387] on div "2 084.100.0060 tyne pocket 6mm $0.00 $0.00 % $0.00 $0.00 $0.00 $0.00" at bounding box center [827, 406] width 646 height 39
click at [1069, 391] on input "0" at bounding box center [1071, 398] width 10 height 12
type input "$123.00"
type input "$246.00"
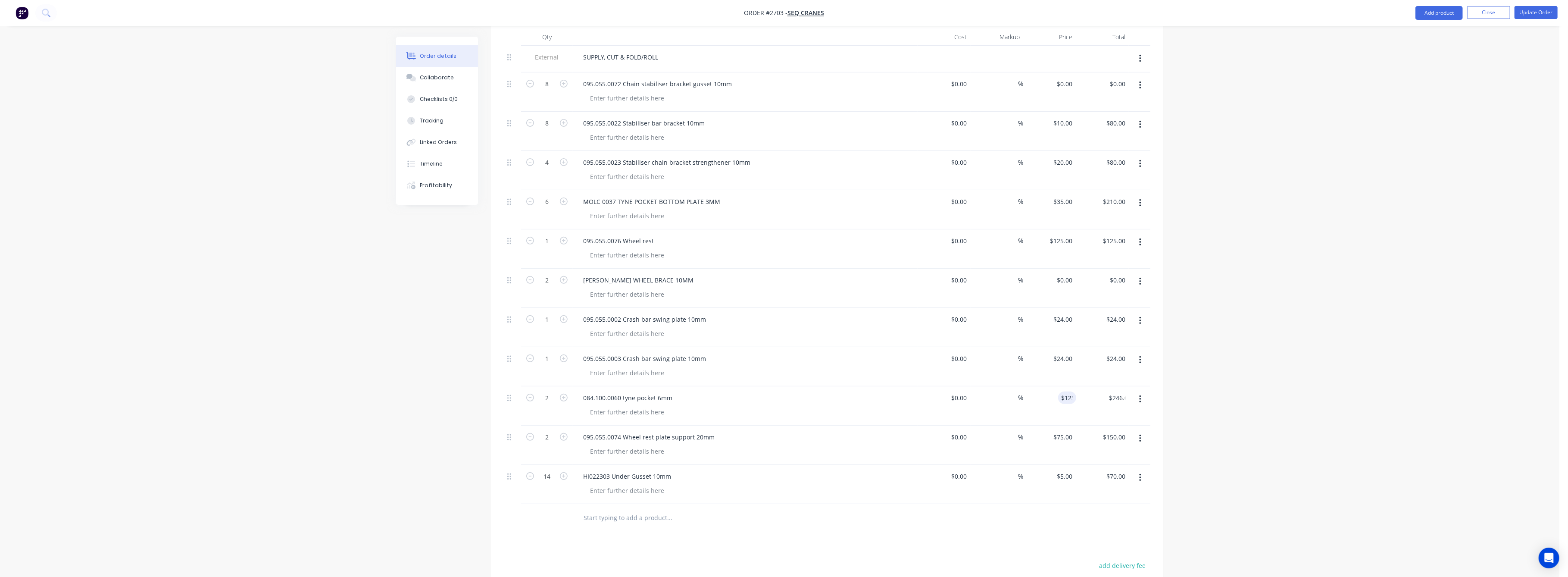
click at [1299, 390] on div "Order details Collaborate Checklists 0/0 Tracking Linked Orders Timeline Profit…" at bounding box center [780, 232] width 1559 height 1039
click at [441, 123] on div "Tracking" at bounding box center [432, 121] width 24 height 8
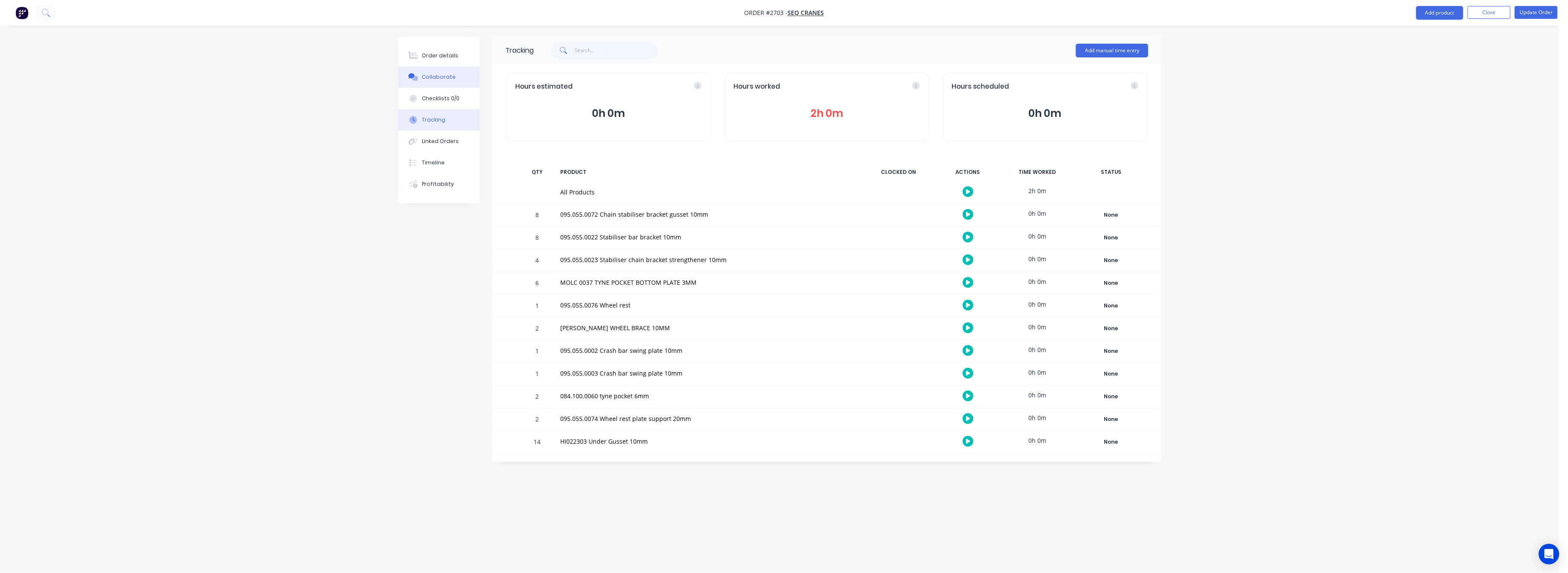
drag, startPoint x: 435, startPoint y: 77, endPoint x: 459, endPoint y: 83, distance: 24.7
click at [438, 77] on div "Collaborate" at bounding box center [439, 77] width 34 height 8
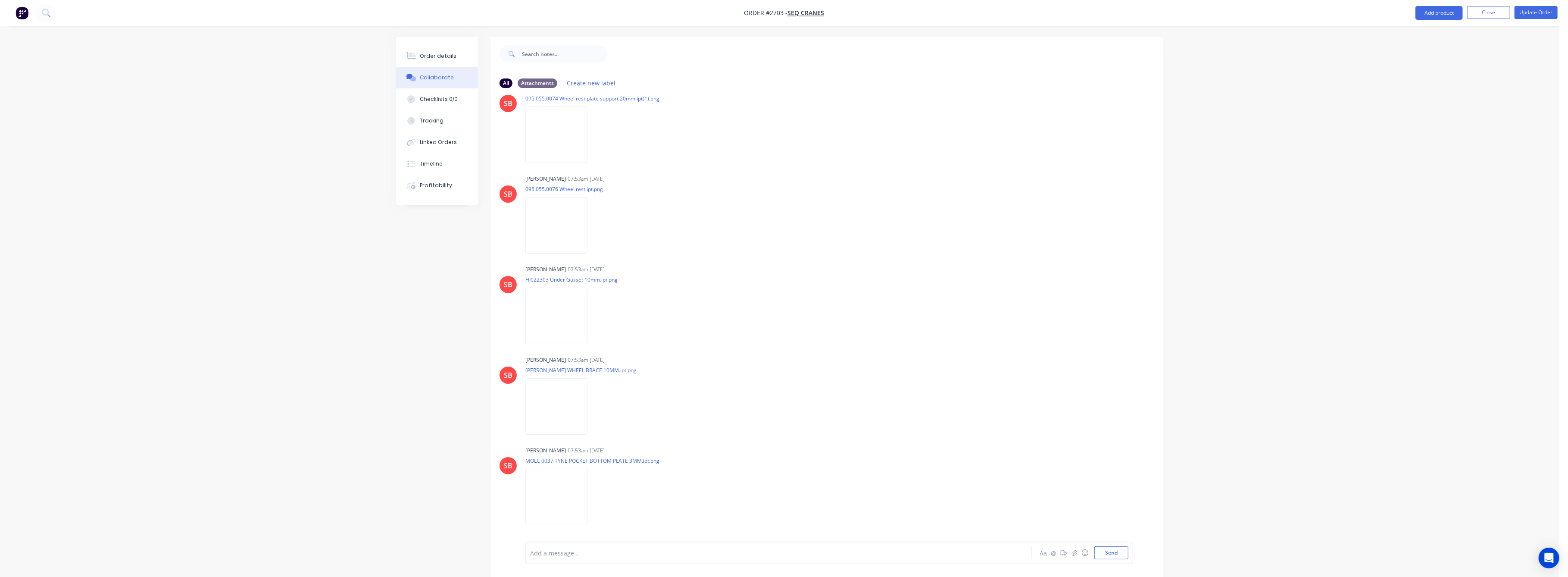
scroll to position [1035, 0]
click at [433, 53] on div "Order details" at bounding box center [439, 56] width 37 height 8
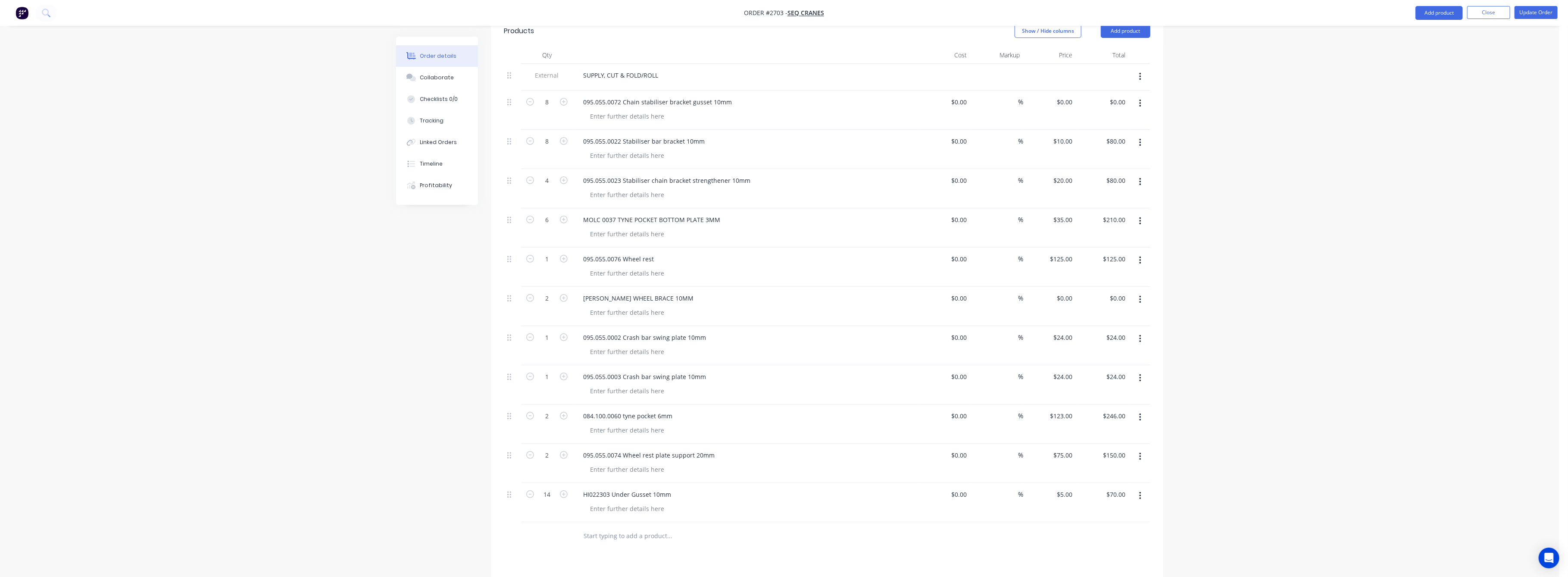
scroll to position [287, 0]
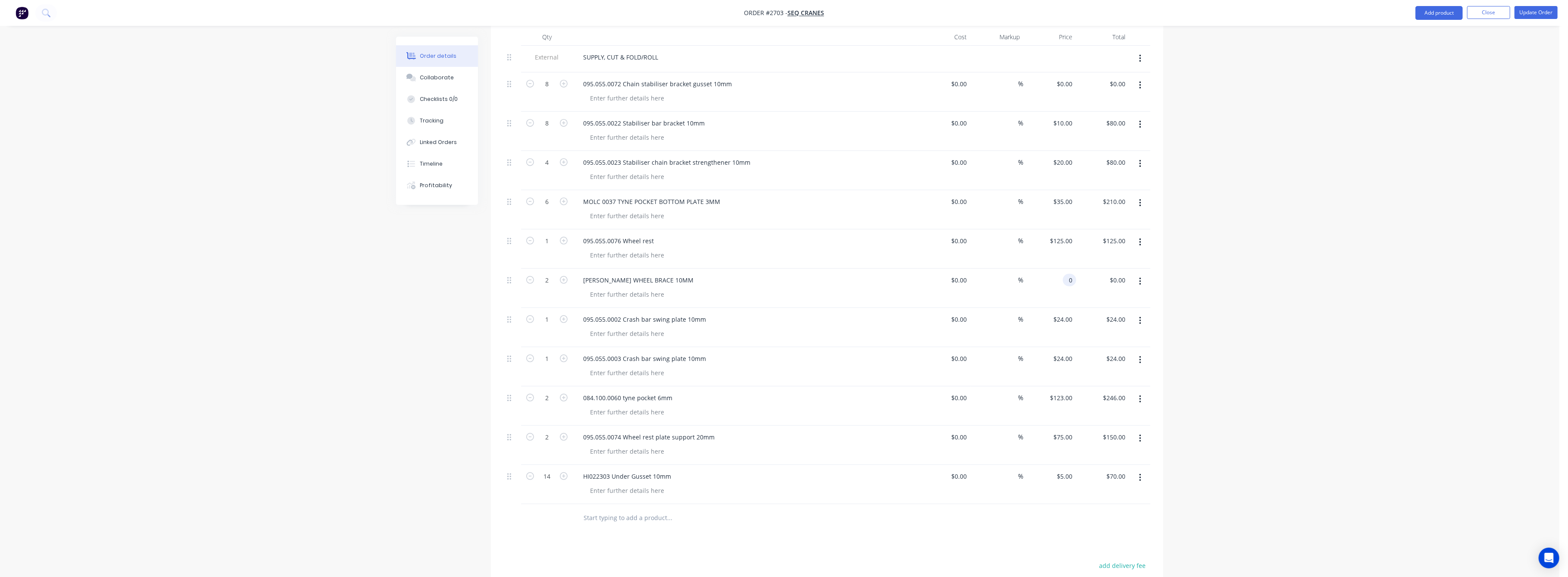
click at [1066, 274] on input "0" at bounding box center [1071, 280] width 10 height 12
type input "$261.00"
type input "$522.00"
click at [1225, 288] on div "Order details Collaborate Checklists 0/0 Tracking Linked Orders Timeline Profit…" at bounding box center [780, 232] width 1559 height 1039
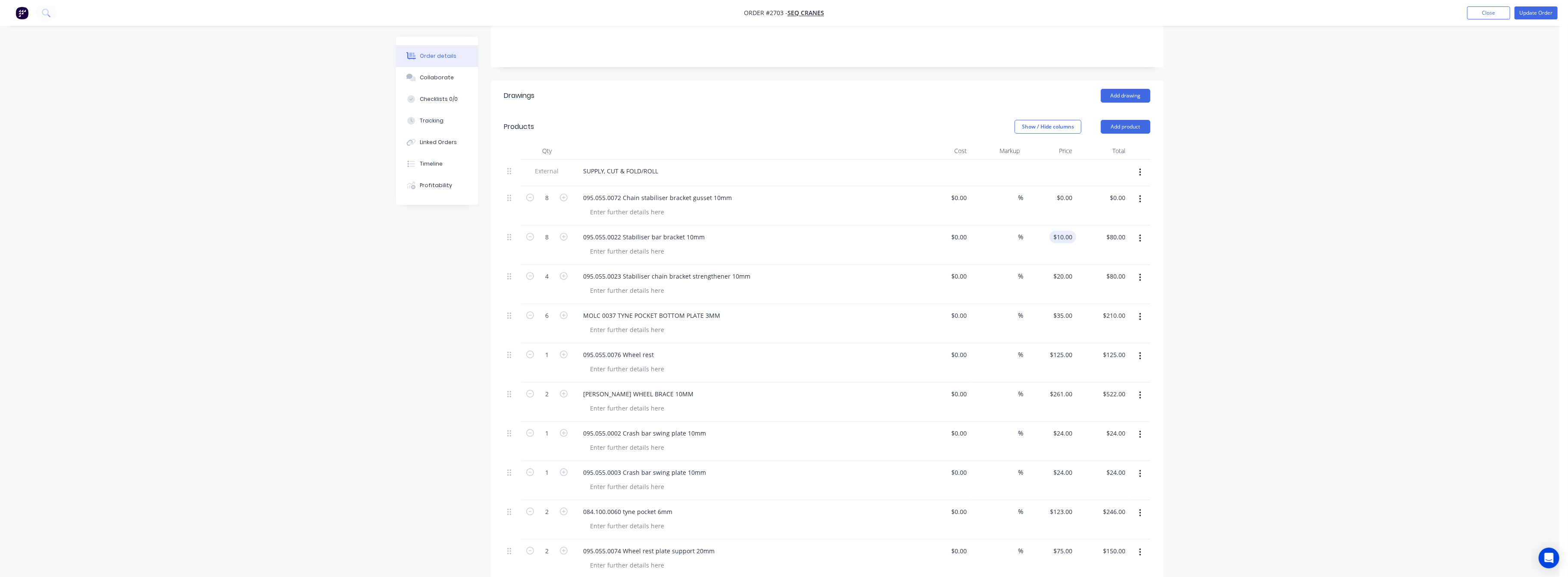
scroll to position [173, 0]
click at [1072, 192] on input "0" at bounding box center [1066, 198] width 20 height 12
type input "$5.00"
type input "$40.00"
click at [1186, 198] on div "Order details Collaborate Checklists 0/0 Tracking Linked Orders Timeline Profit…" at bounding box center [780, 347] width 1559 height 1039
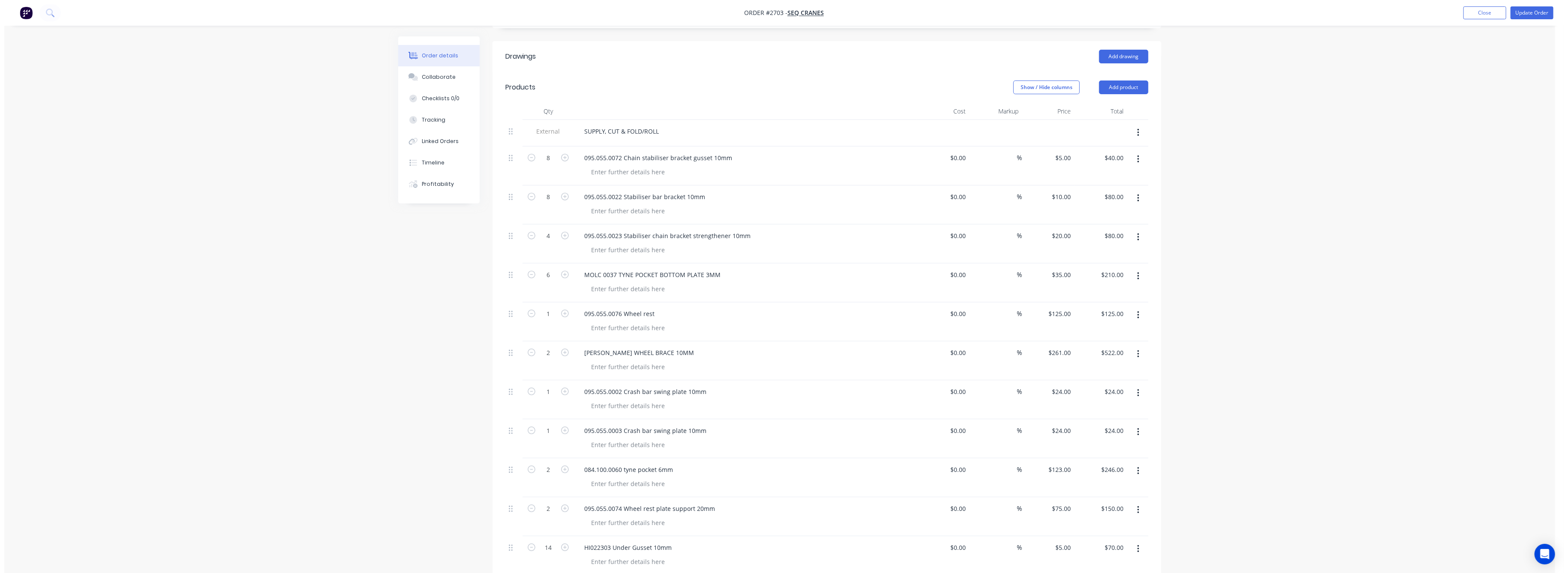
scroll to position [285, 0]
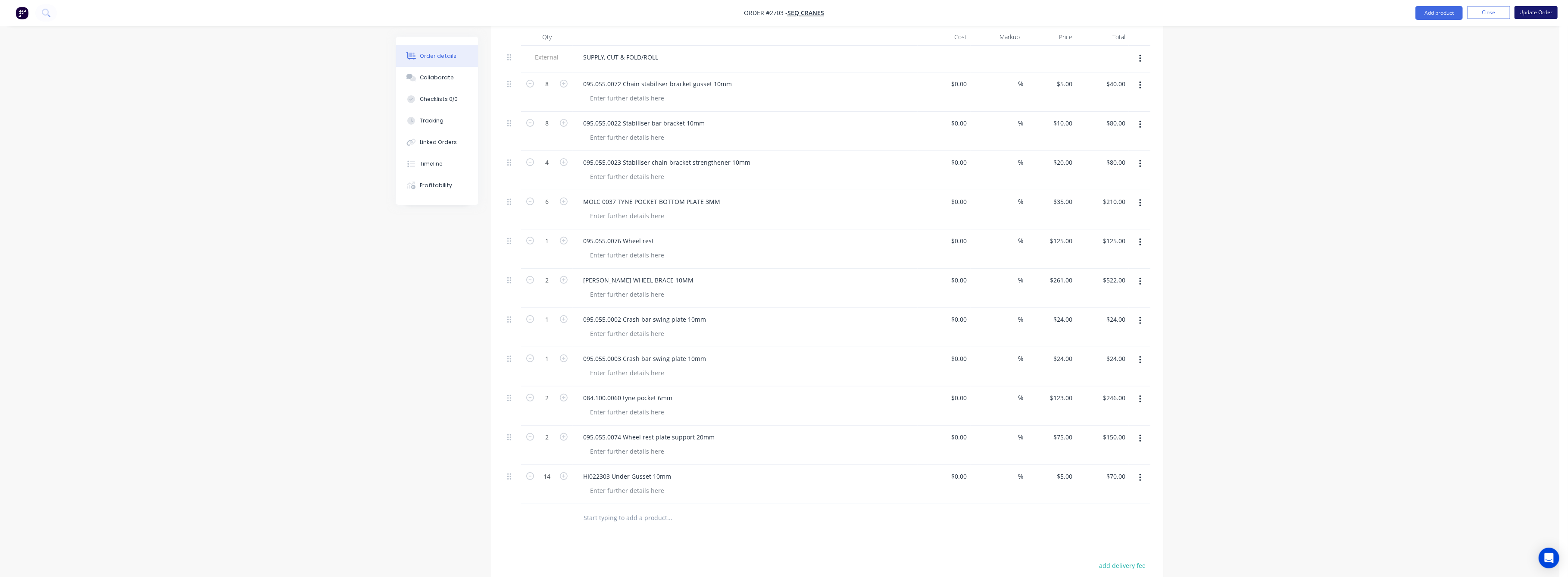
click at [1526, 11] on button "Update Order" at bounding box center [1536, 12] width 43 height 13
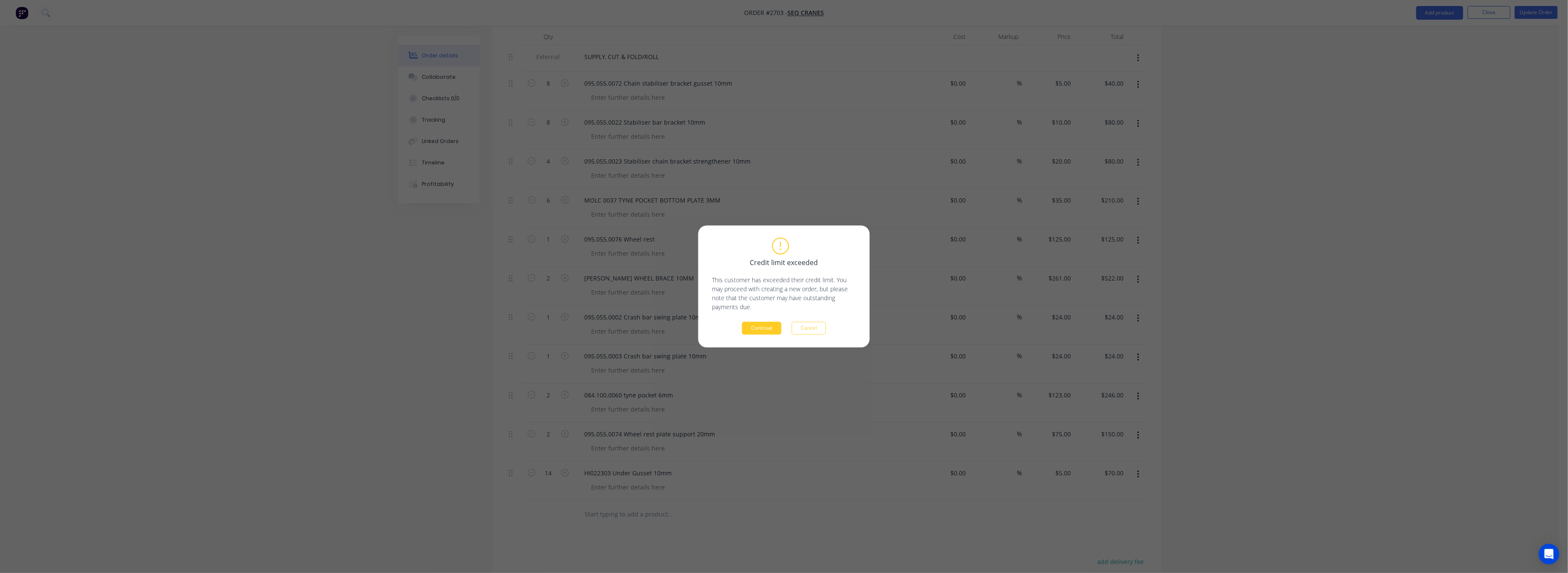
click at [752, 327] on button "Continue" at bounding box center [761, 328] width 40 height 13
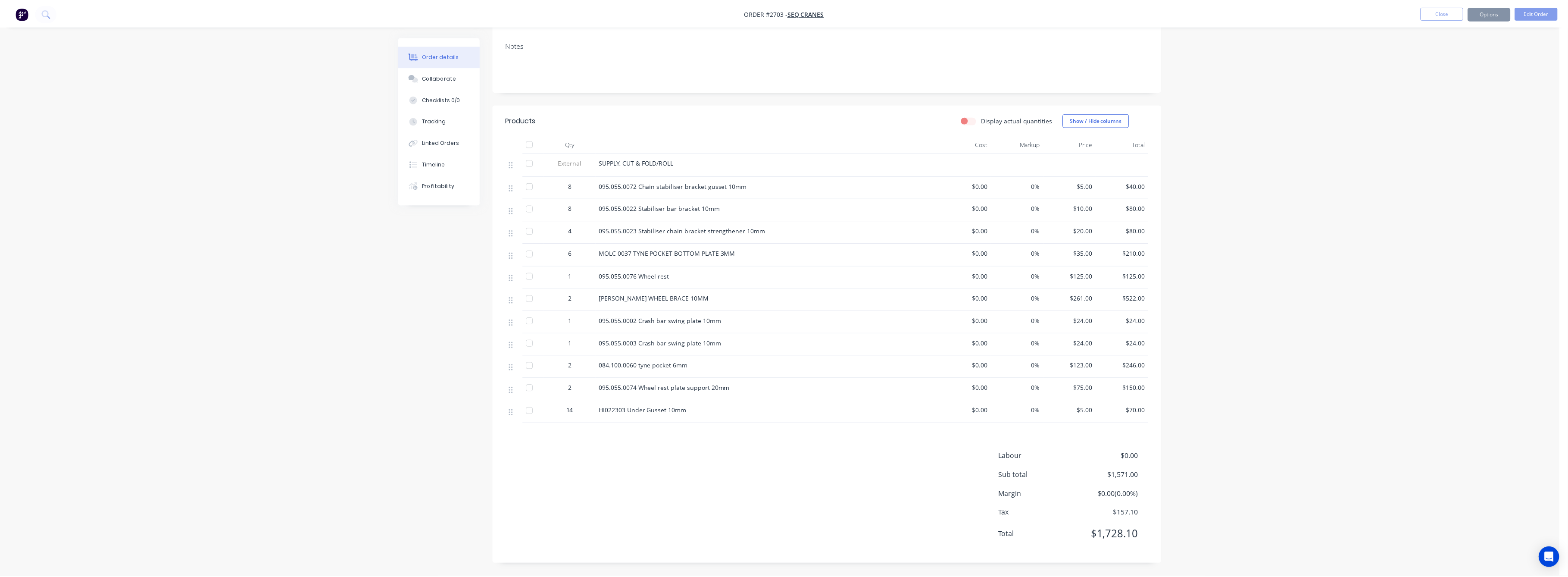
scroll to position [141, 0]
